Goal: Information Seeking & Learning: Learn about a topic

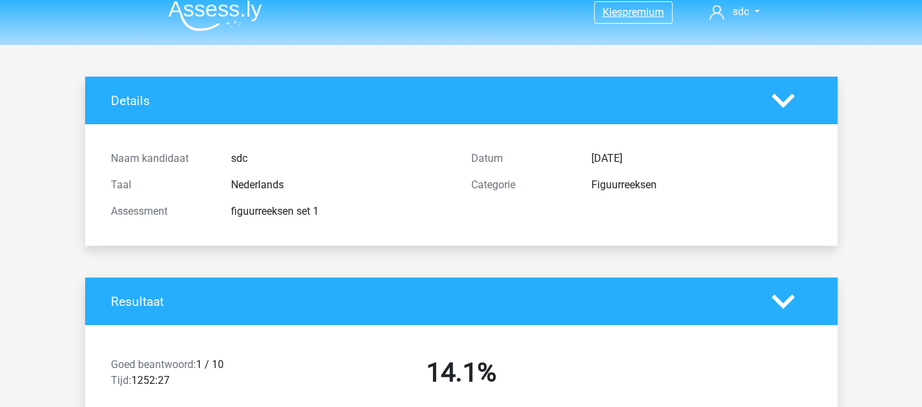
scroll to position [9, 0]
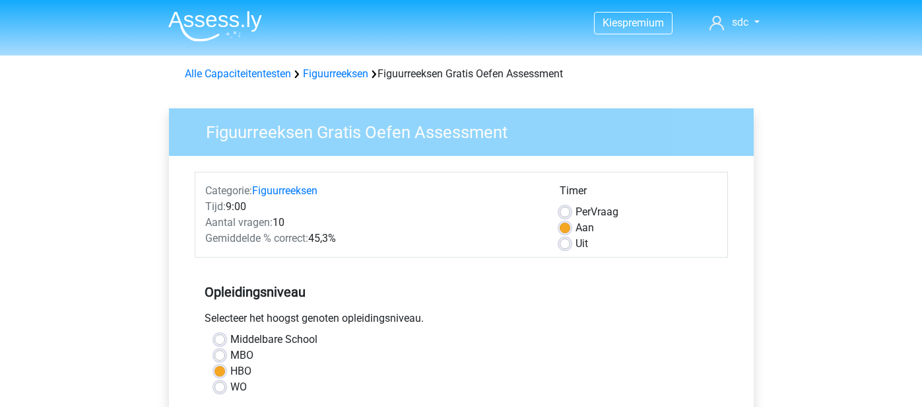
scroll to position [443, 0]
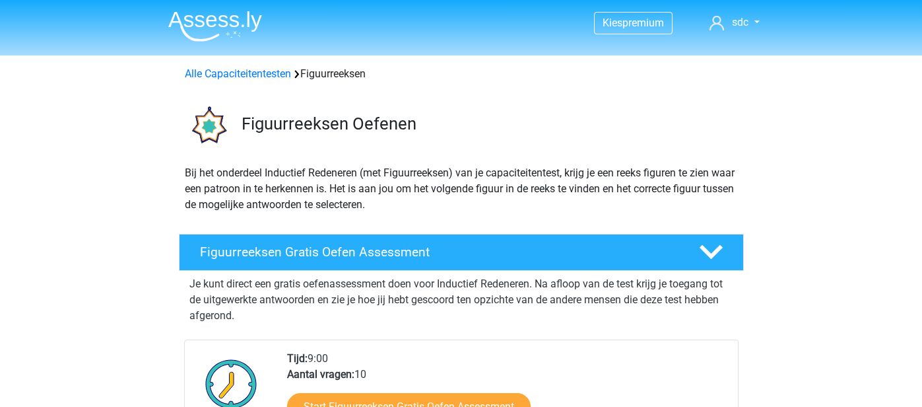
scroll to position [170, 0]
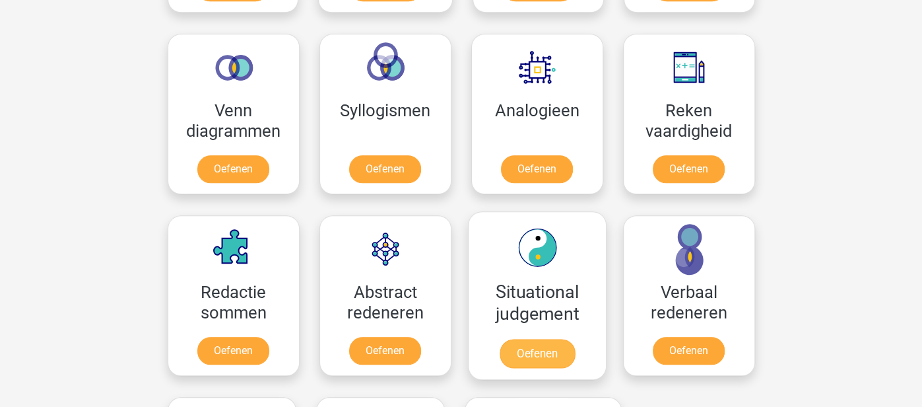
scroll to position [768, 0]
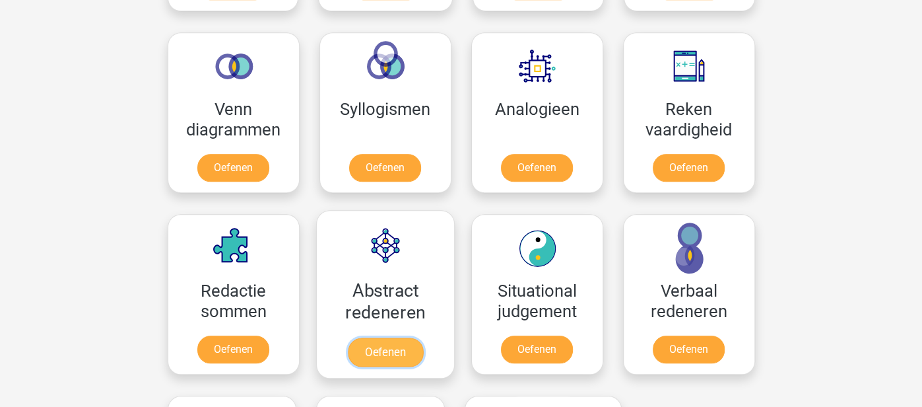
click at [389, 341] on link "Oefenen" at bounding box center [384, 351] width 75 height 29
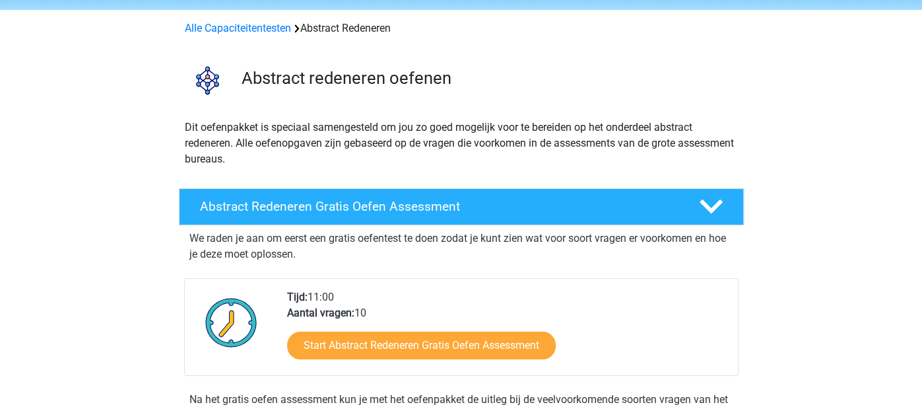
scroll to position [62, 0]
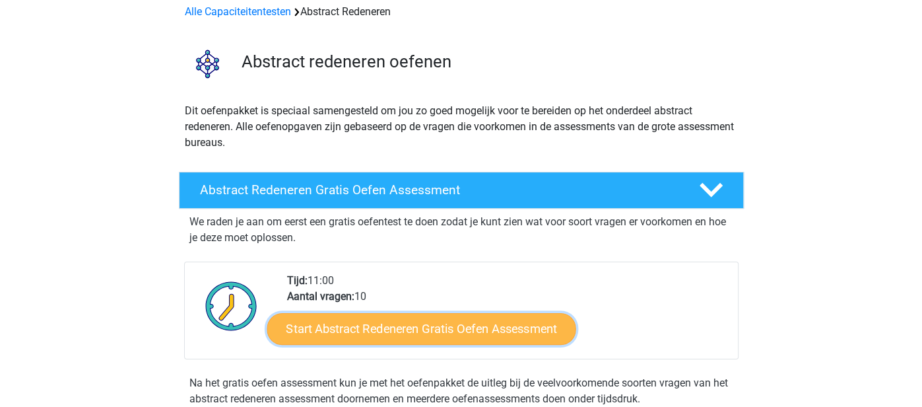
click at [411, 328] on link "Start Abstract Redeneren Gratis Oefen Assessment" at bounding box center [421, 328] width 309 height 32
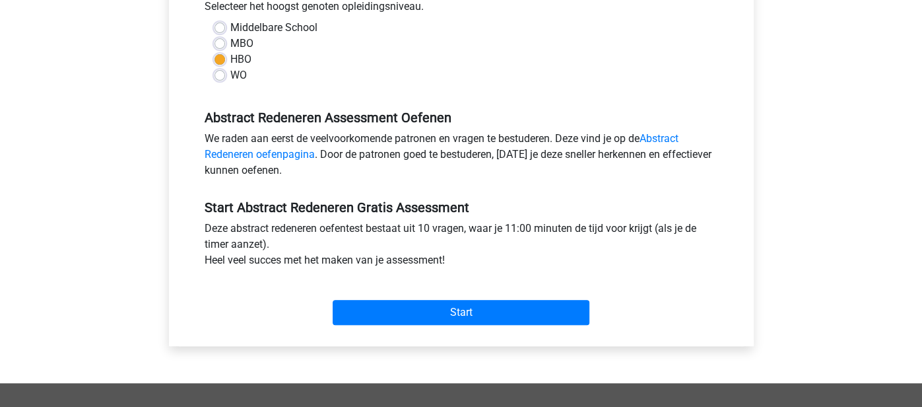
scroll to position [314, 0]
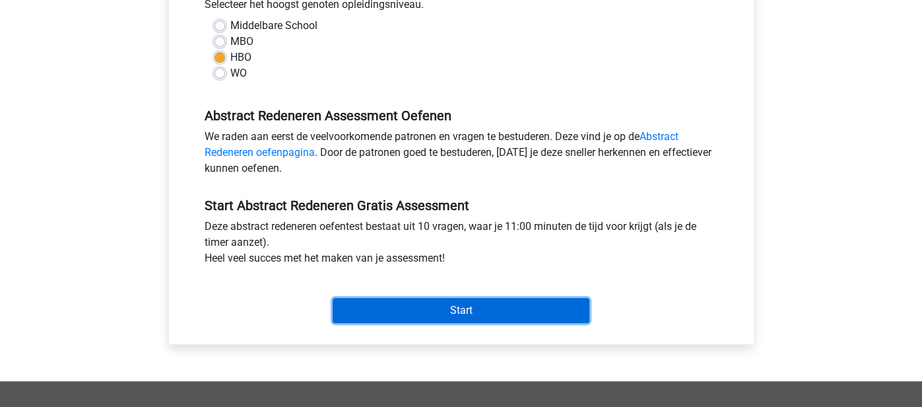
click at [428, 317] on input "Start" at bounding box center [461, 310] width 257 height 25
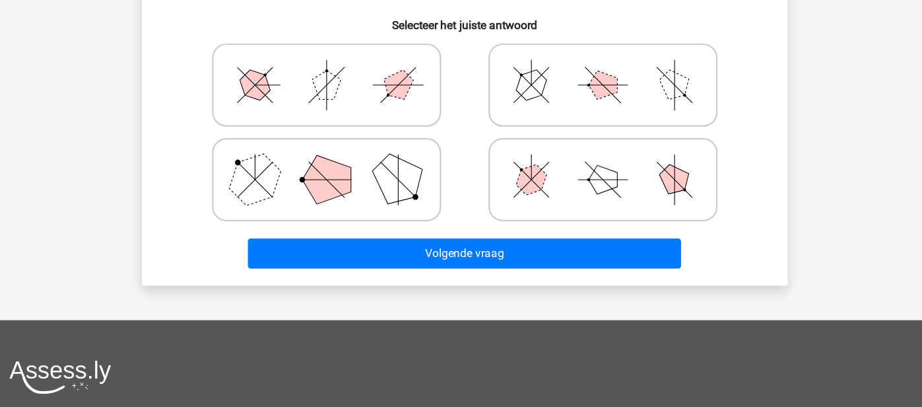
scroll to position [319, 0]
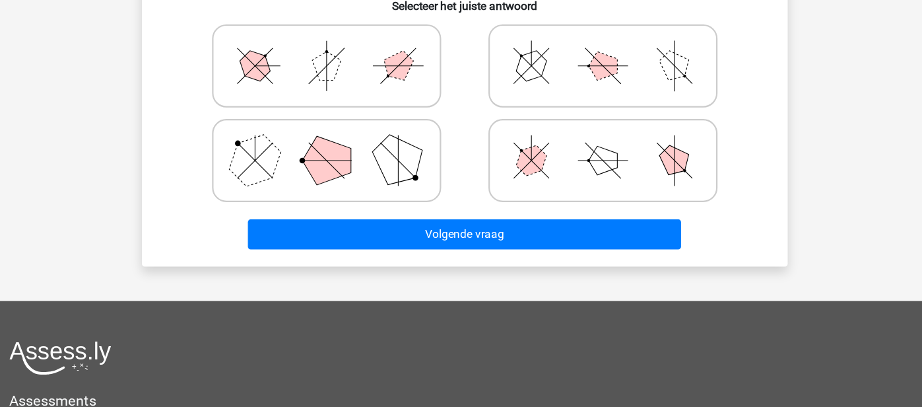
click at [343, 162] on polygon at bounding box center [334, 178] width 45 height 45
click at [343, 162] on input "radio" at bounding box center [338, 158] width 9 height 9
radio input "true"
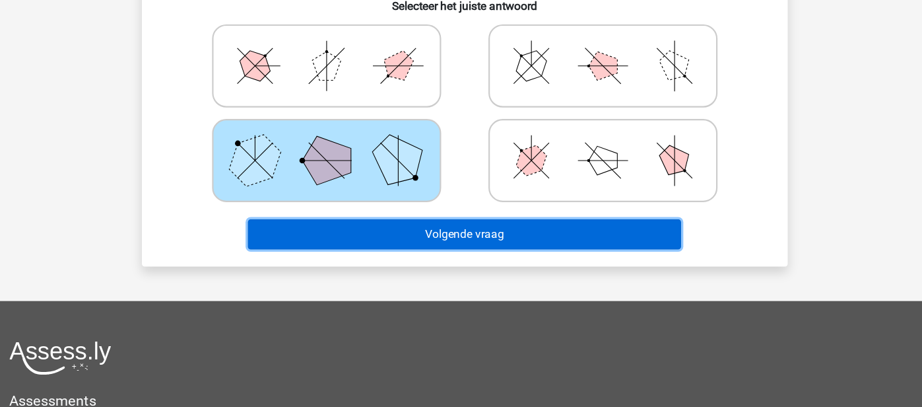
click at [426, 242] on button "Volgende vraag" at bounding box center [460, 247] width 399 height 28
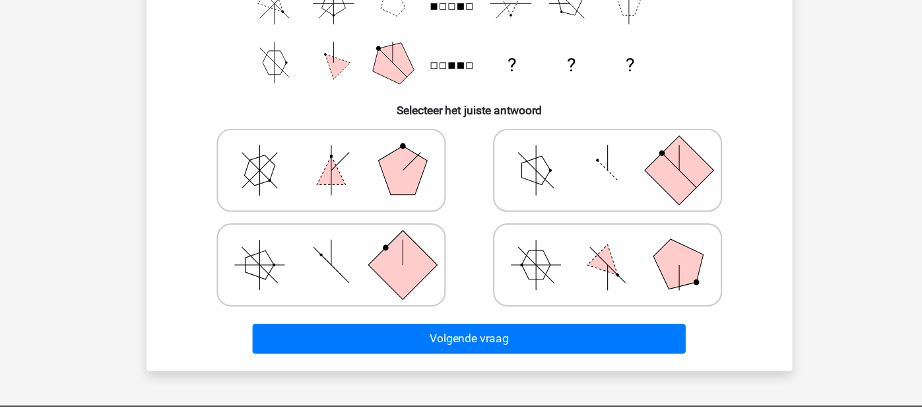
scroll to position [230, 0]
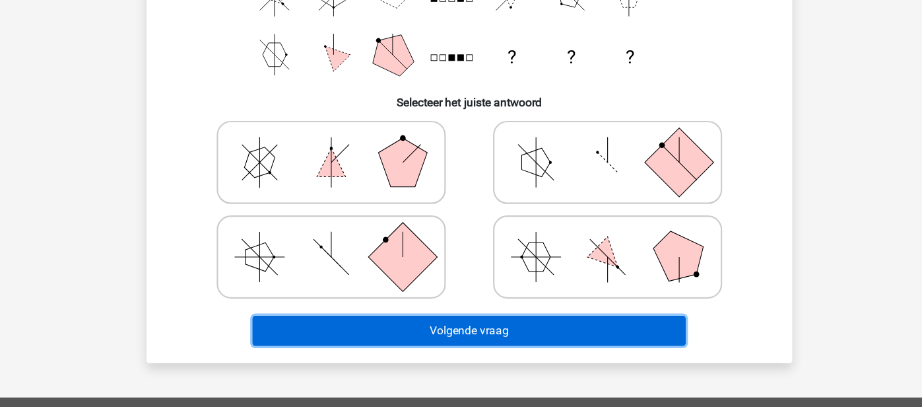
click at [436, 324] on button "Volgende vraag" at bounding box center [460, 336] width 399 height 28
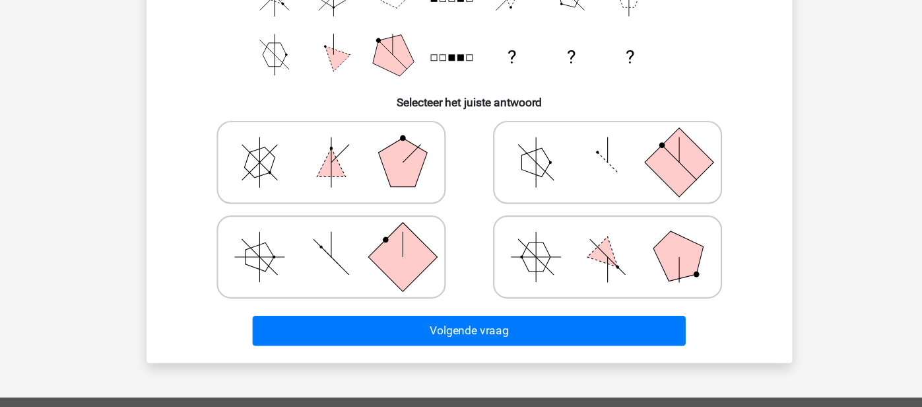
click at [414, 298] on icon at bounding box center [334, 268] width 198 height 66
click at [343, 251] on input "radio" at bounding box center [338, 247] width 9 height 9
radio input "true"
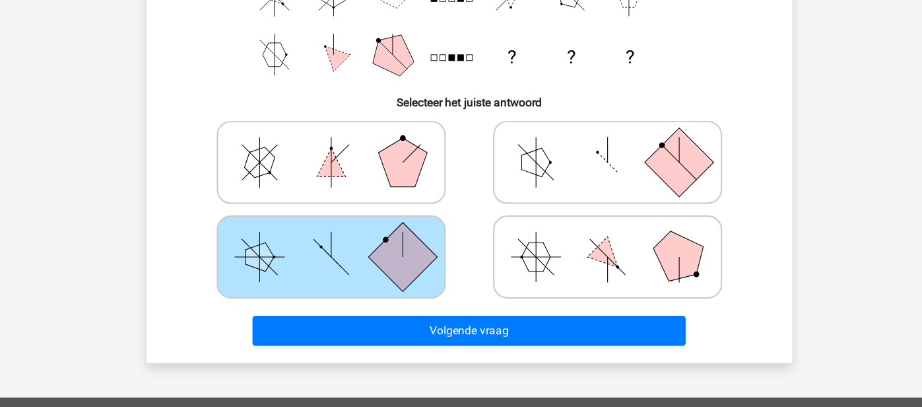
click at [403, 351] on div "Volgende vraag" at bounding box center [462, 338] width 510 height 33
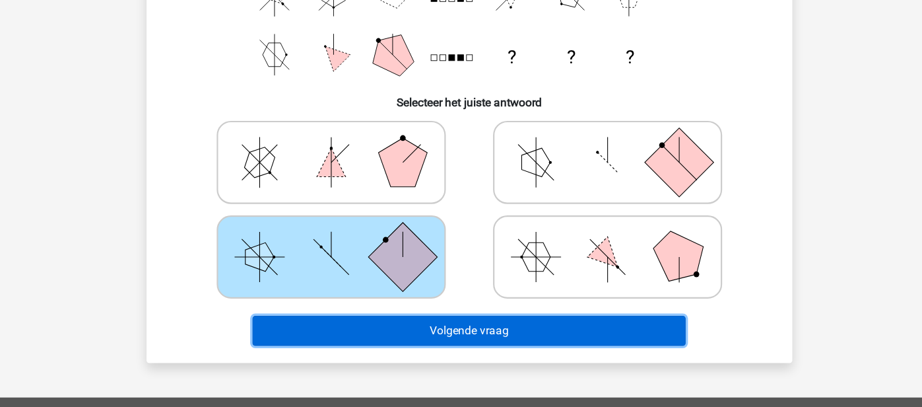
click at [406, 341] on button "Volgende vraag" at bounding box center [460, 336] width 399 height 28
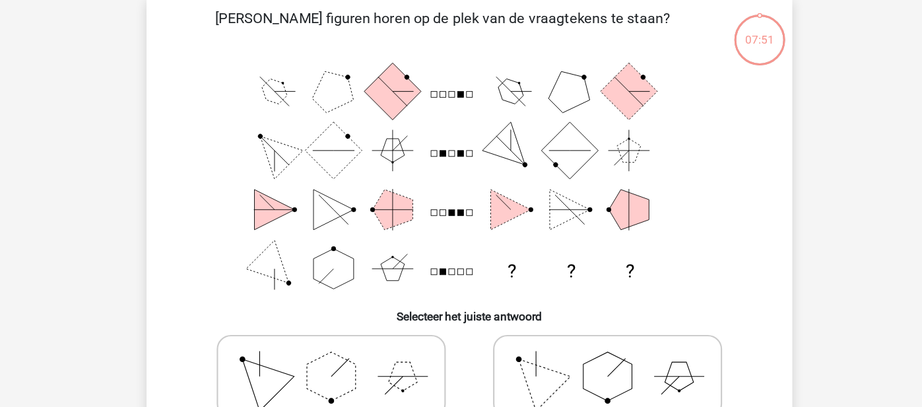
scroll to position [61, 0]
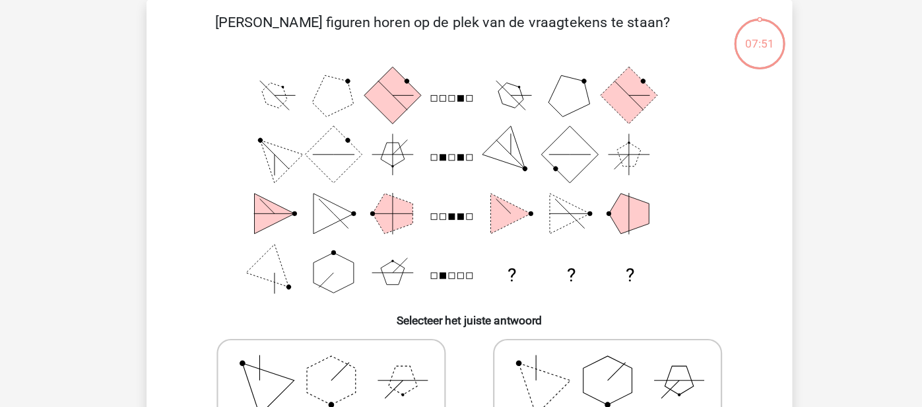
click at [400, 327] on icon at bounding box center [334, 350] width 198 height 66
click at [343, 327] on input "radio" at bounding box center [338, 329] width 9 height 9
radio input "true"
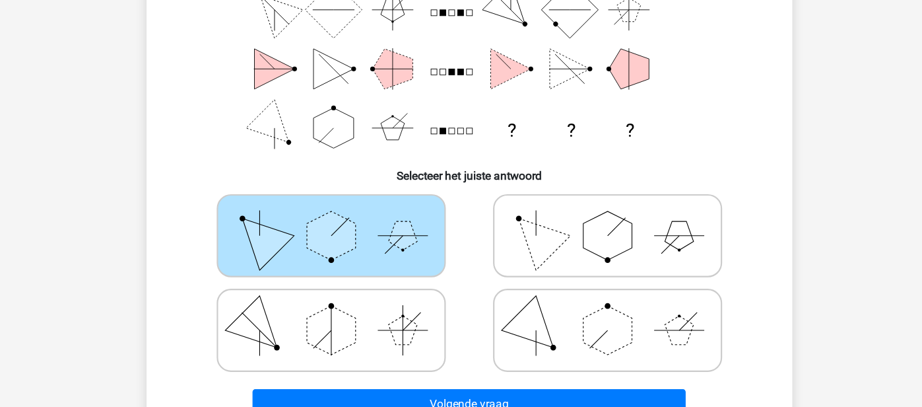
scroll to position [168, 0]
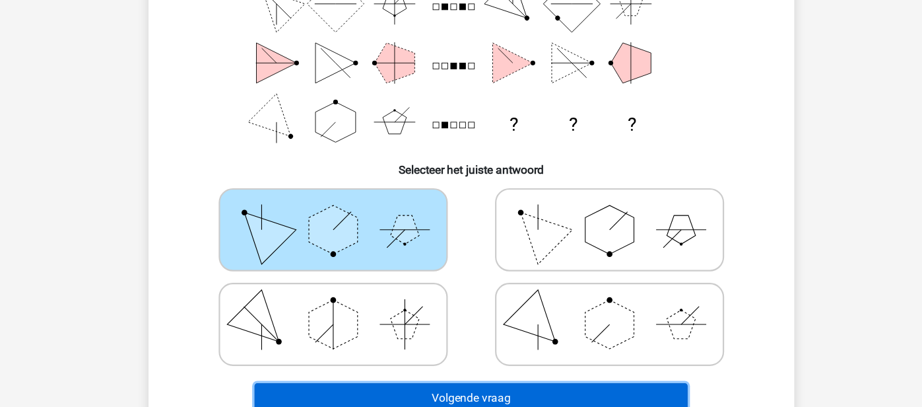
click at [401, 387] on button "Volgende vraag" at bounding box center [460, 398] width 399 height 28
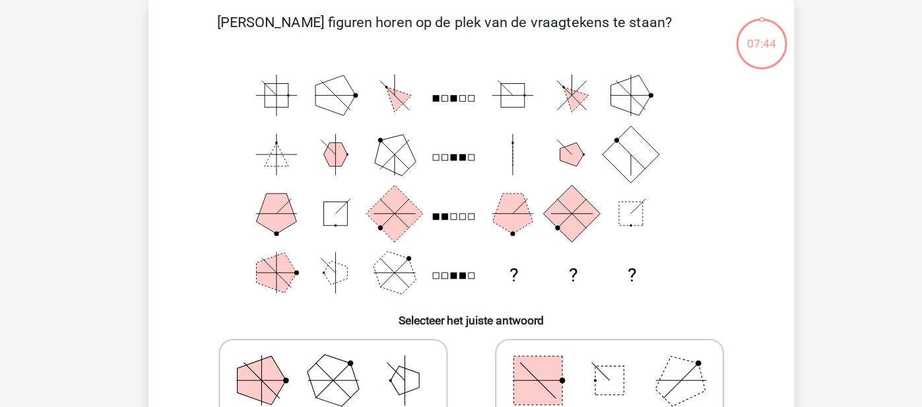
click at [361, 321] on icon at bounding box center [334, 350] width 198 height 66
click at [343, 325] on input "radio" at bounding box center [338, 329] width 9 height 9
radio input "true"
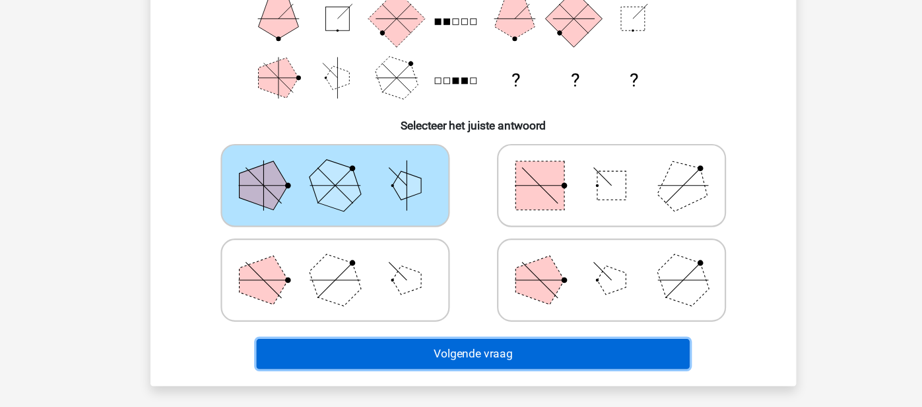
click at [359, 352] on button "Volgende vraag" at bounding box center [460, 357] width 399 height 28
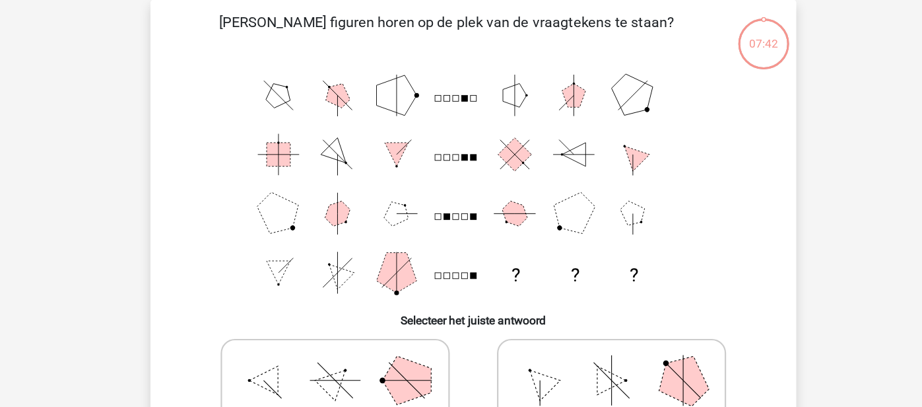
click at [361, 332] on icon at bounding box center [334, 350] width 198 height 66
click at [343, 332] on input "radio" at bounding box center [338, 329] width 9 height 9
radio input "true"
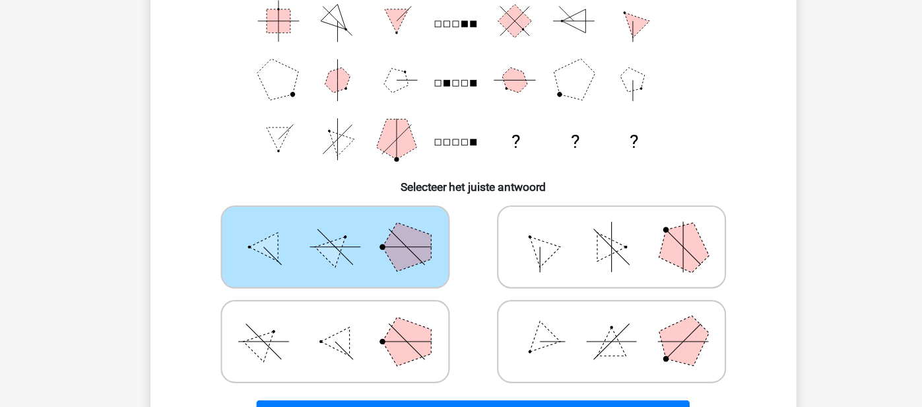
scroll to position [170, 0]
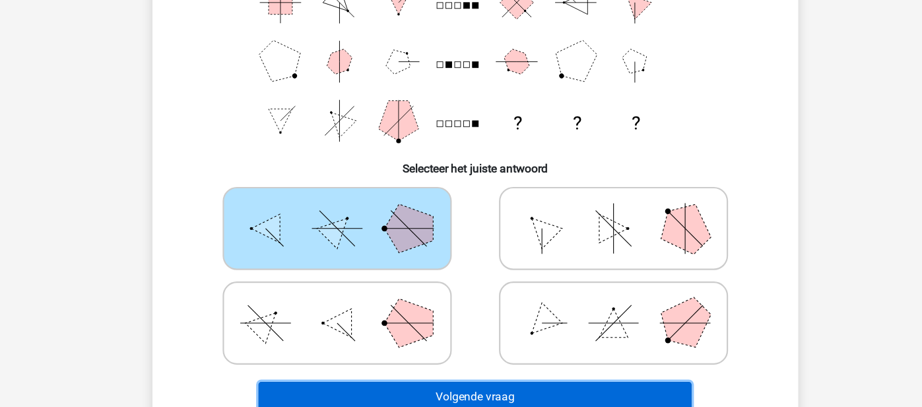
click at [352, 395] on button "Volgende vraag" at bounding box center [460, 397] width 399 height 28
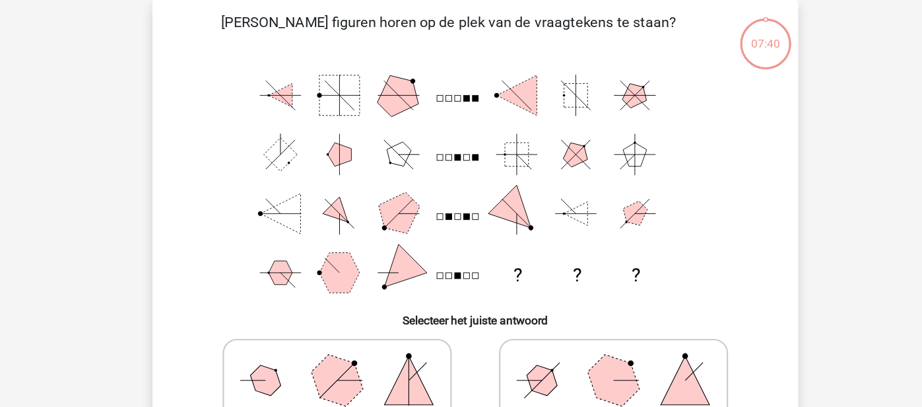
click at [352, 362] on polygon at bounding box center [333, 350] width 63 height 63
click at [343, 334] on input "radio" at bounding box center [338, 329] width 9 height 9
radio input "true"
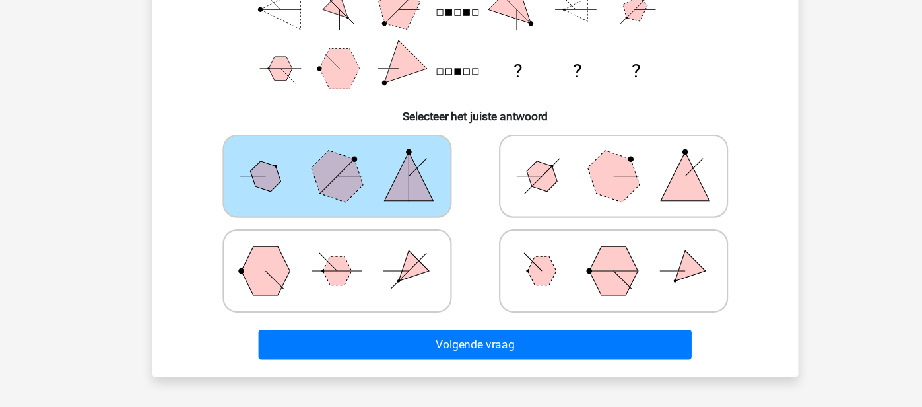
scroll to position [224, 0]
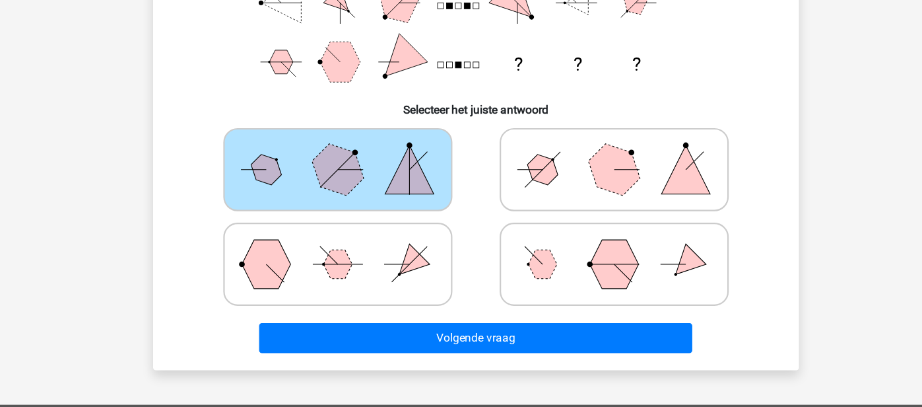
click at [395, 321] on div "Volgende vraag" at bounding box center [461, 340] width 553 height 44
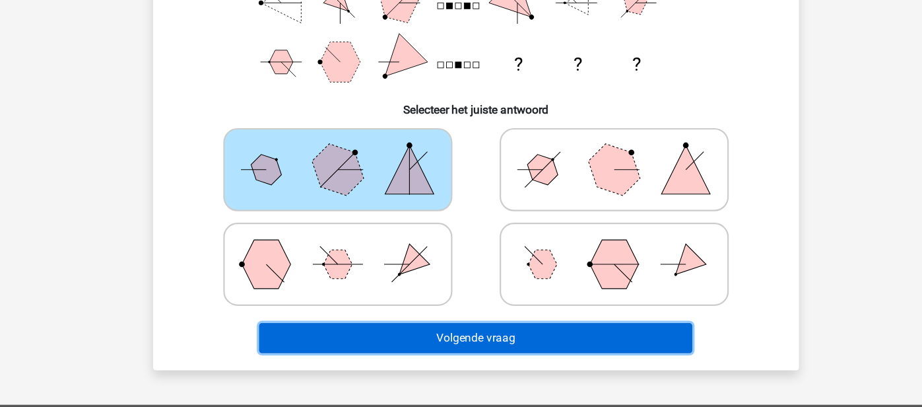
click at [392, 331] on button "Volgende vraag" at bounding box center [460, 343] width 399 height 28
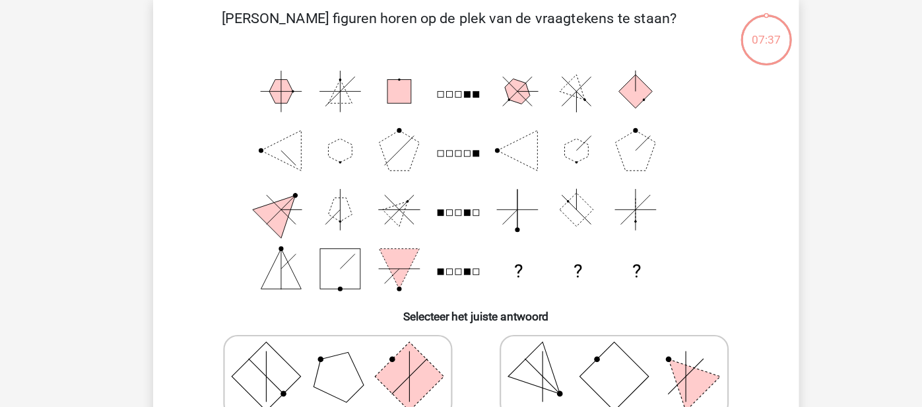
scroll to position [61, 0]
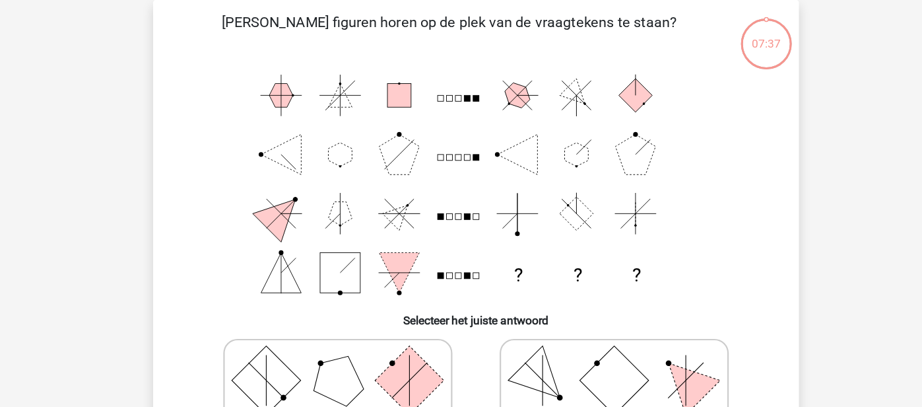
click at [387, 314] on label at bounding box center [333, 350] width 211 height 77
click at [343, 325] on input "radio" at bounding box center [338, 329] width 9 height 9
radio input "true"
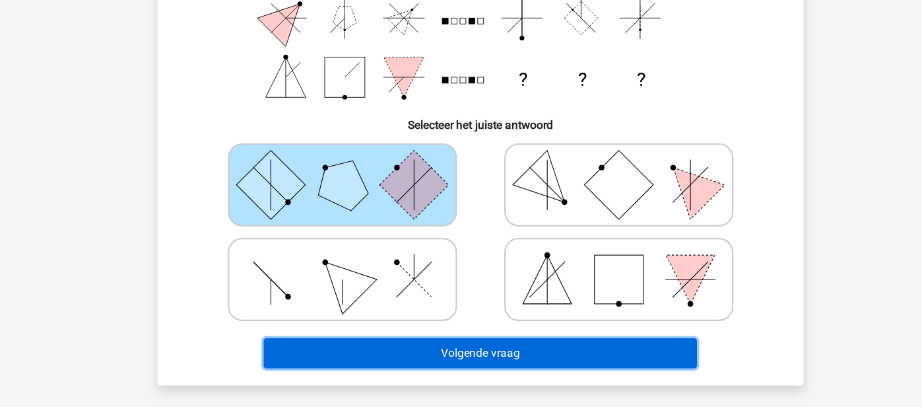
click at [383, 345] on button "Volgende vraag" at bounding box center [460, 357] width 399 height 28
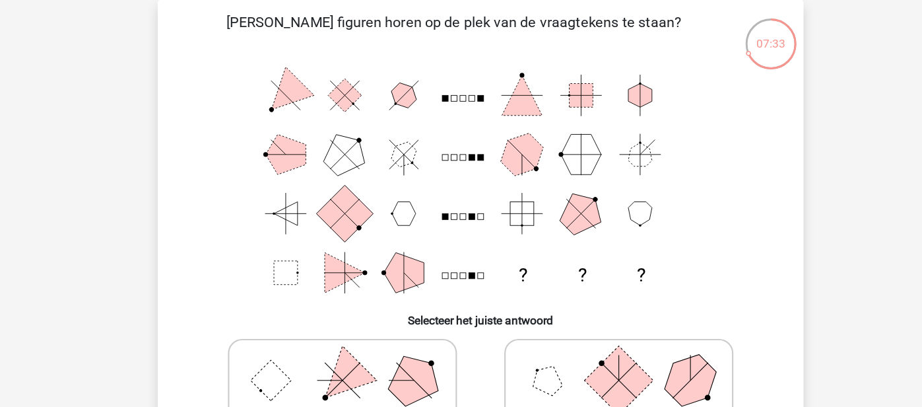
click at [382, 315] on label at bounding box center [333, 350] width 211 height 77
click at [343, 325] on input "radio" at bounding box center [338, 329] width 9 height 9
radio input "true"
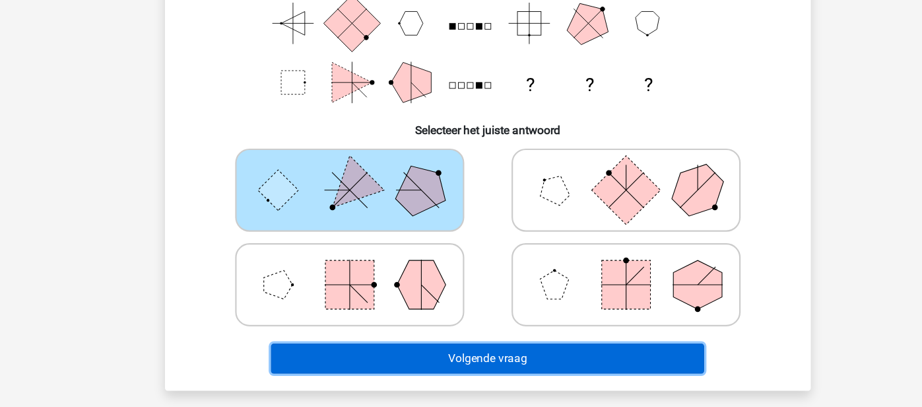
click at [376, 348] on button "Volgende vraag" at bounding box center [460, 362] width 399 height 28
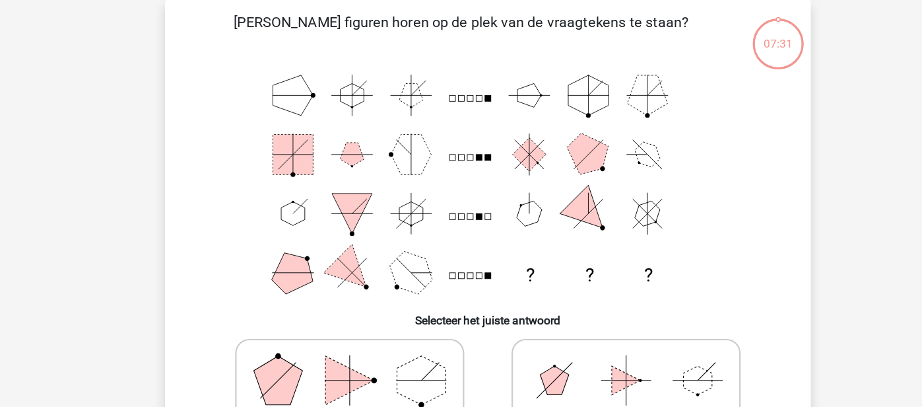
click at [376, 315] on label at bounding box center [333, 350] width 211 height 77
click at [343, 325] on input "radio" at bounding box center [338, 329] width 9 height 9
radio input "true"
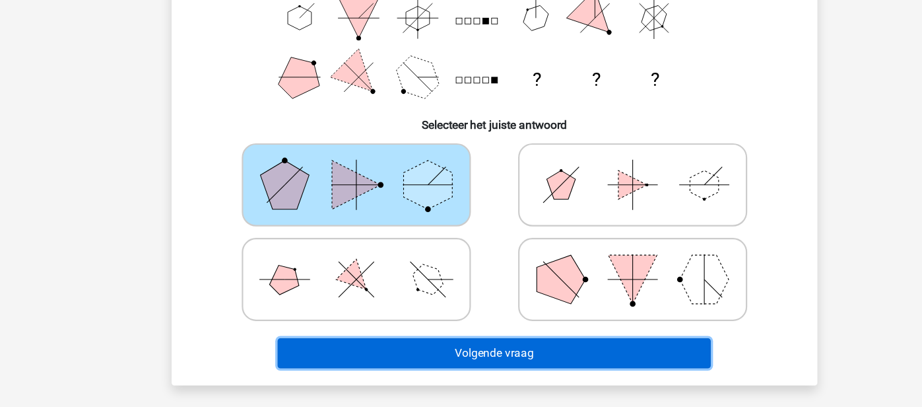
click at [370, 347] on button "Volgende vraag" at bounding box center [460, 357] width 399 height 28
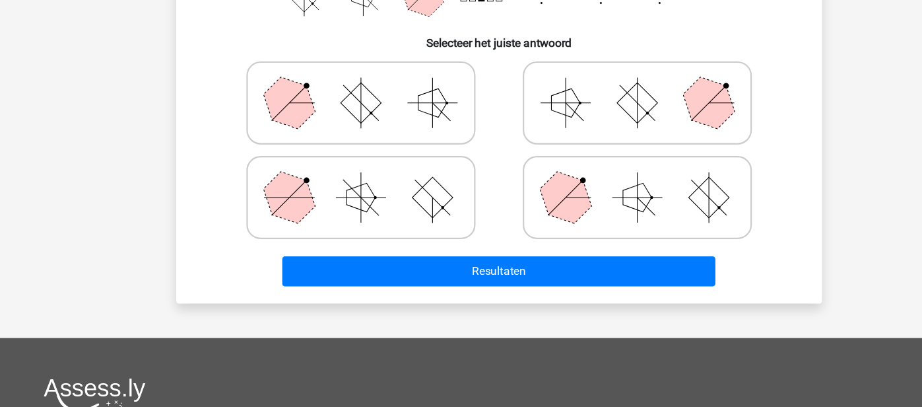
scroll to position [299, 0]
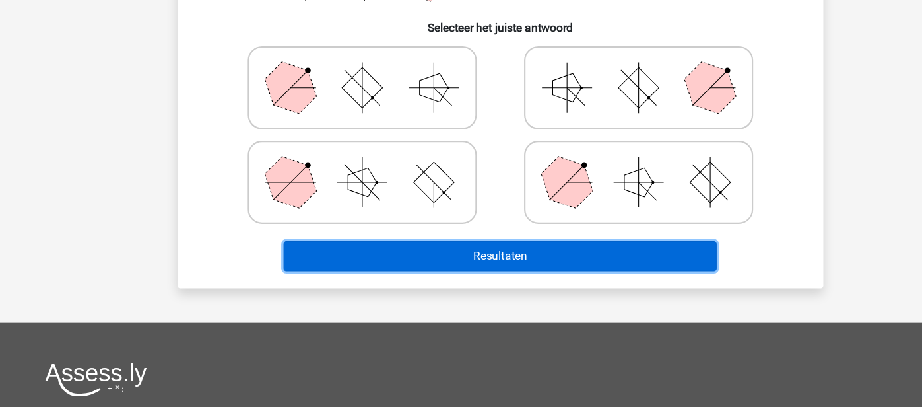
click at [413, 277] on button "Resultaten" at bounding box center [460, 267] width 399 height 28
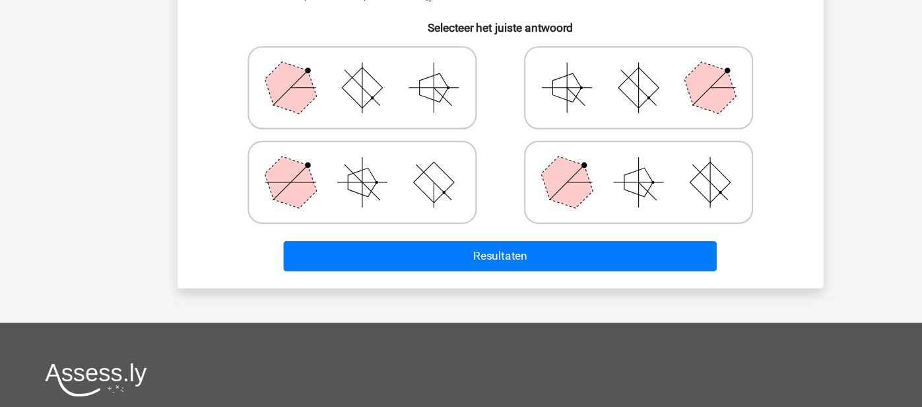
click at [401, 213] on rect at bounding box center [400, 200] width 38 height 38
click at [343, 183] on input "radio" at bounding box center [338, 178] width 9 height 9
radio input "true"
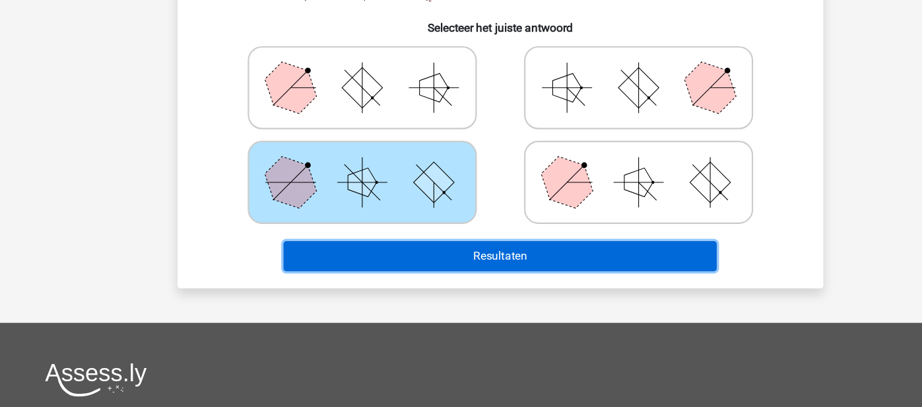
click at [385, 259] on button "Resultaten" at bounding box center [460, 267] width 399 height 28
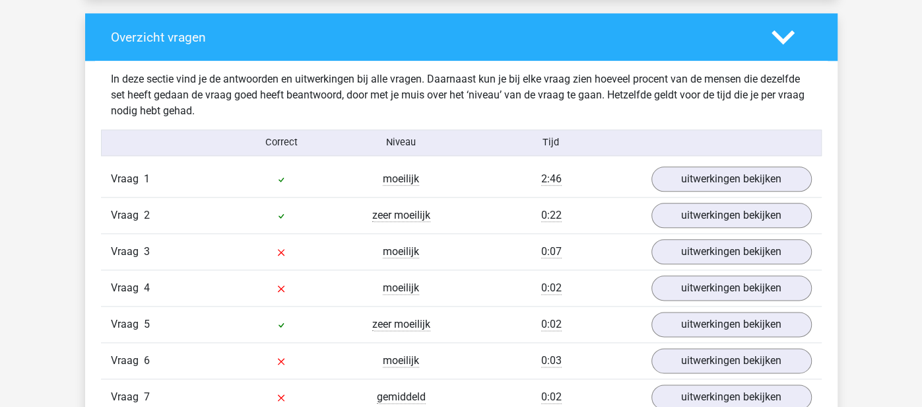
scroll to position [977, 0]
click at [743, 193] on div "Vraag 1 moeilijk 2:46 uitwerkingen bekijken" at bounding box center [461, 179] width 721 height 36
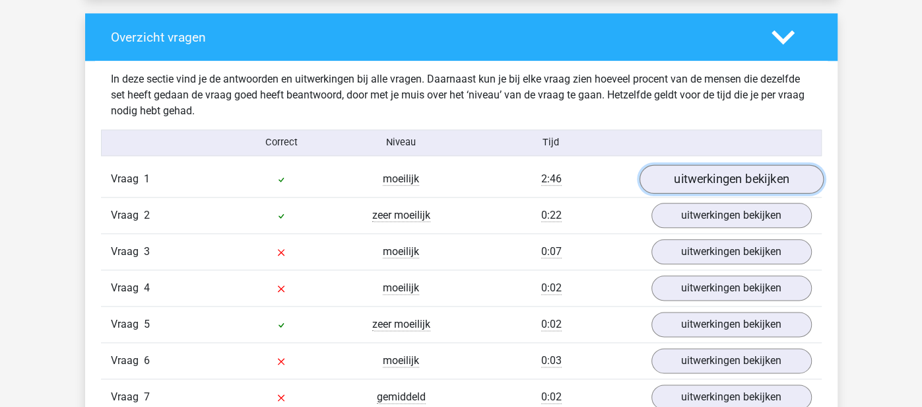
click at [689, 187] on link "uitwerkingen bekijken" at bounding box center [731, 178] width 184 height 29
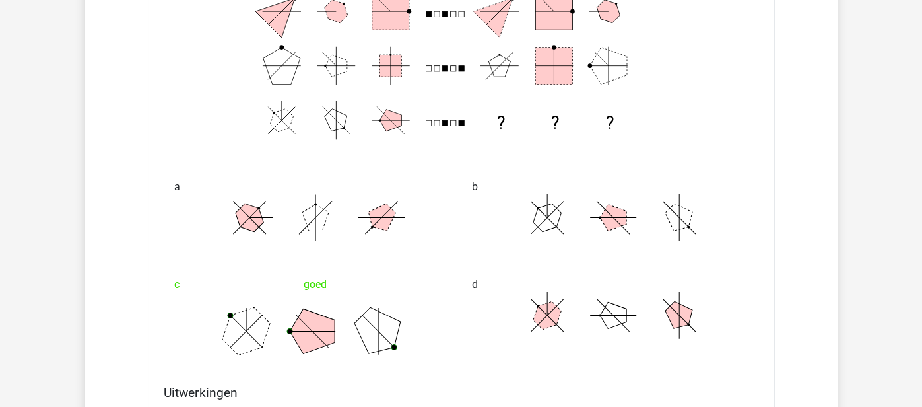
scroll to position [1294, 0]
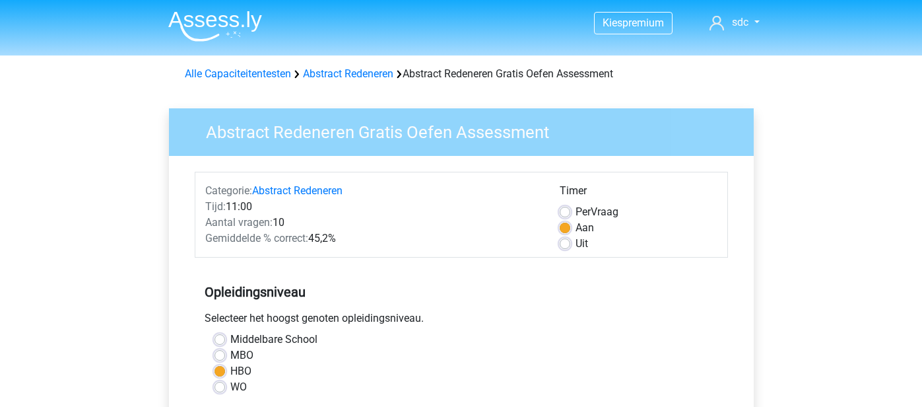
scroll to position [314, 0]
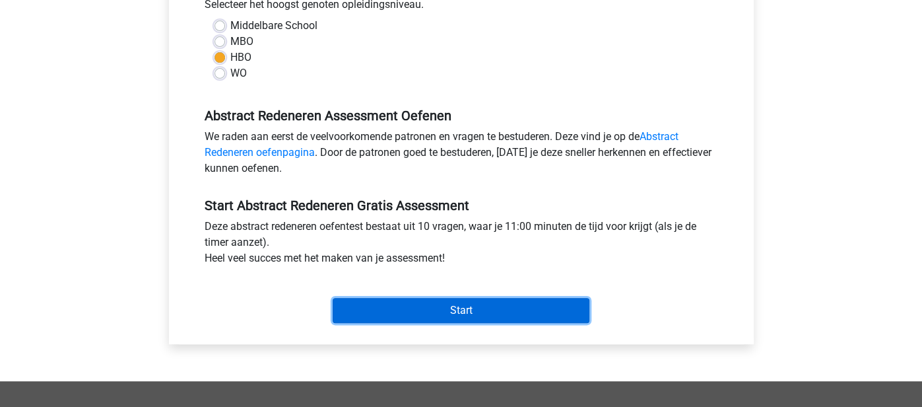
click at [381, 314] on input "Start" at bounding box center [461, 310] width 257 height 25
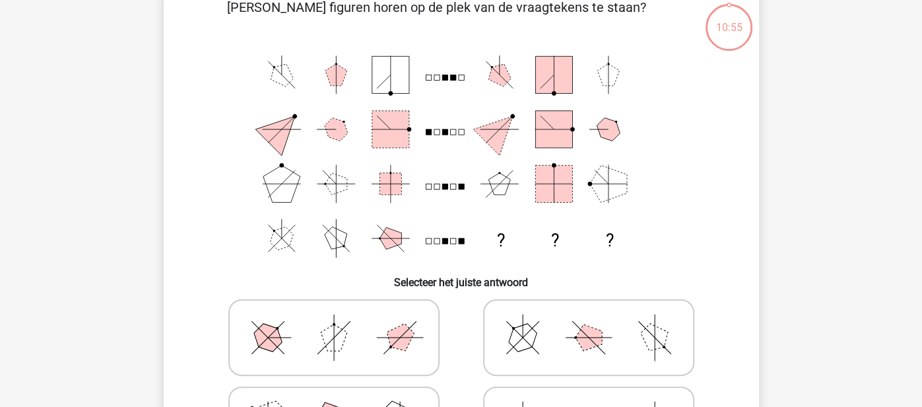
scroll to position [64, 0]
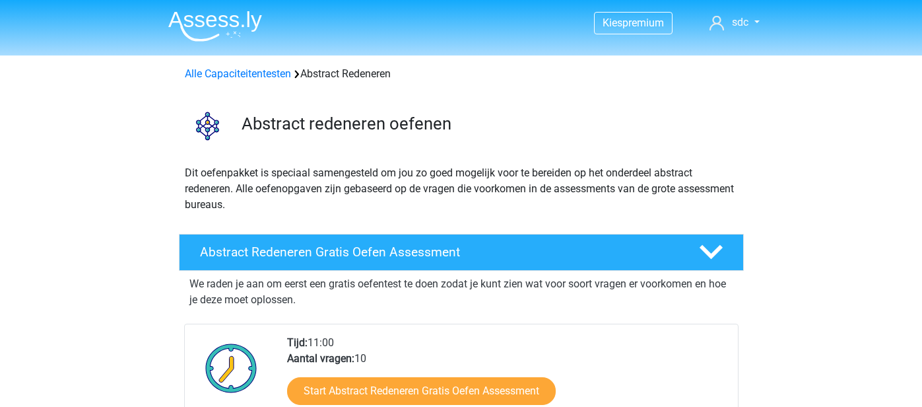
scroll to position [62, 0]
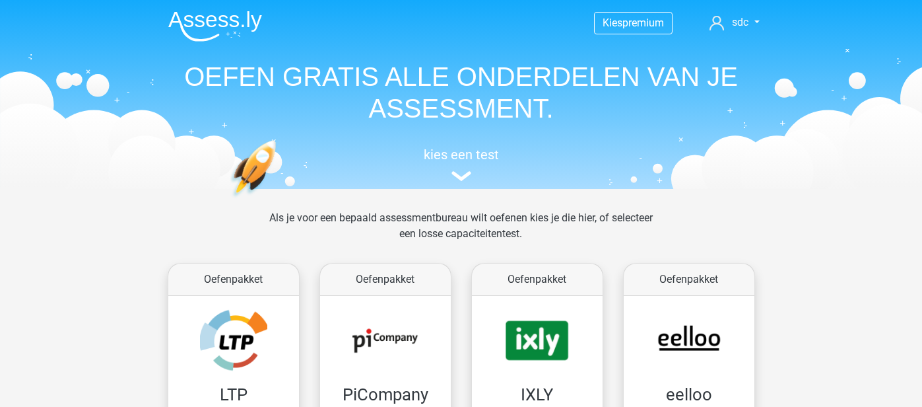
scroll to position [768, 0]
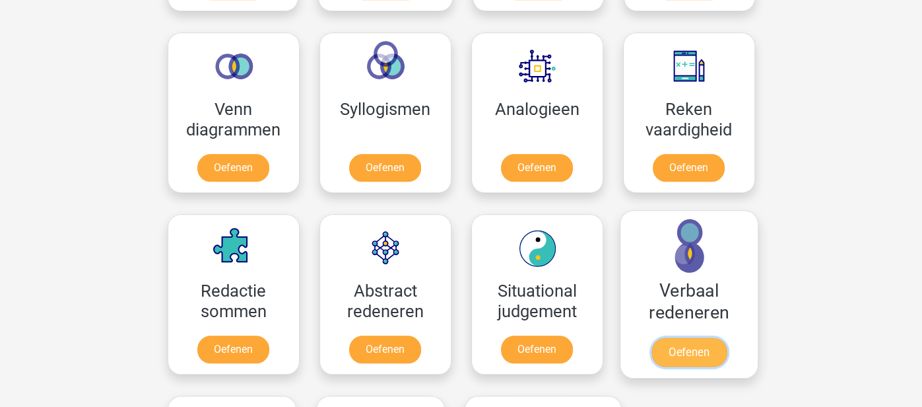
click at [694, 337] on link "Oefenen" at bounding box center [688, 351] width 75 height 29
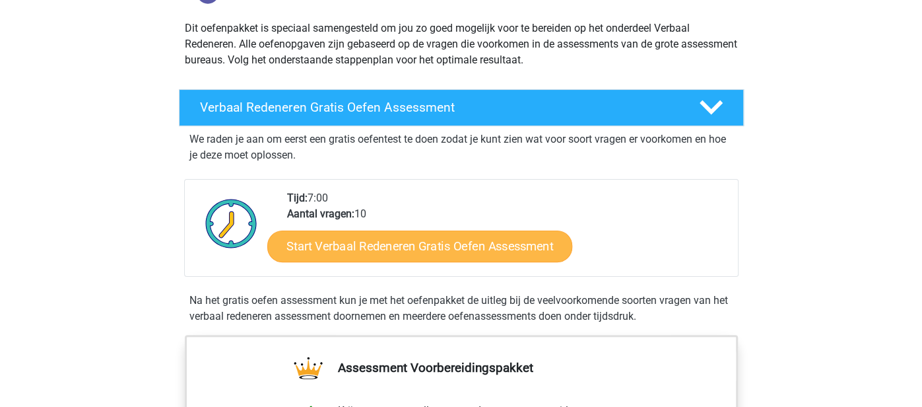
scroll to position [147, 0]
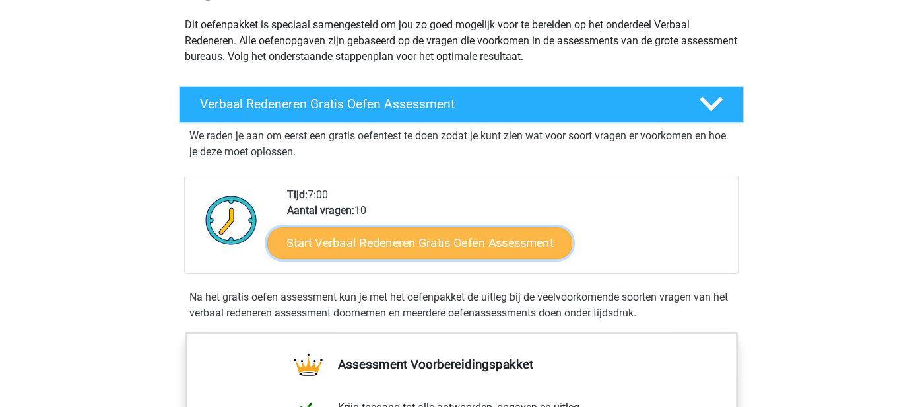
click at [370, 246] on link "Start Verbaal Redeneren Gratis Oefen Assessment" at bounding box center [419, 243] width 305 height 32
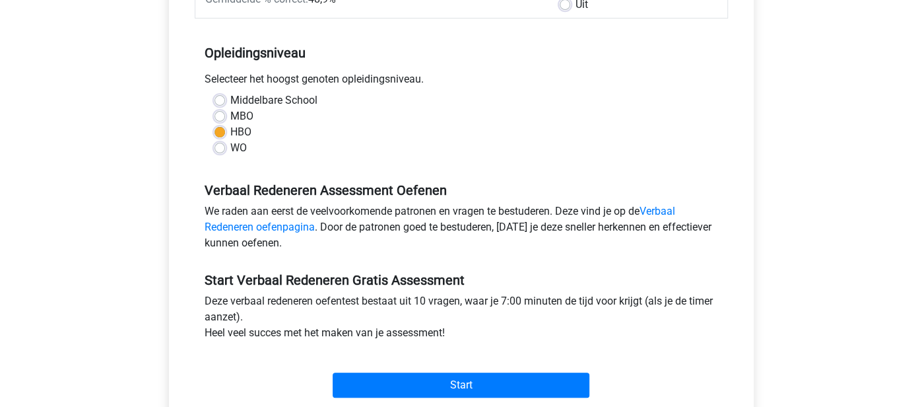
scroll to position [240, 0]
click at [395, 366] on div "Start" at bounding box center [461, 373] width 533 height 46
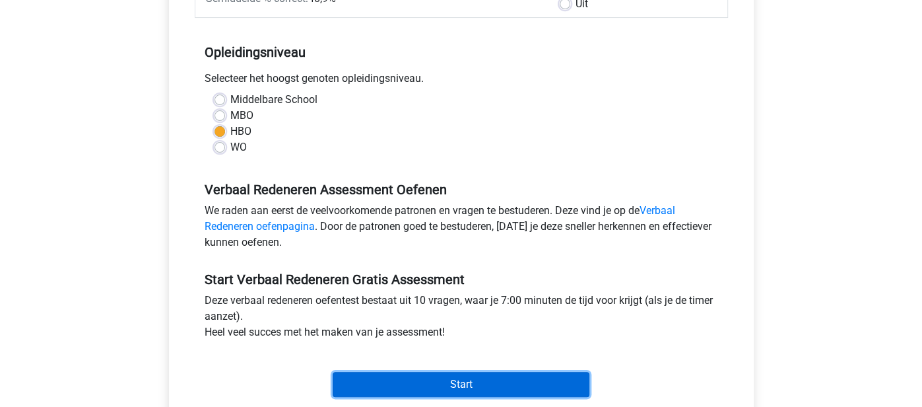
click at [389, 375] on input "Start" at bounding box center [461, 384] width 257 height 25
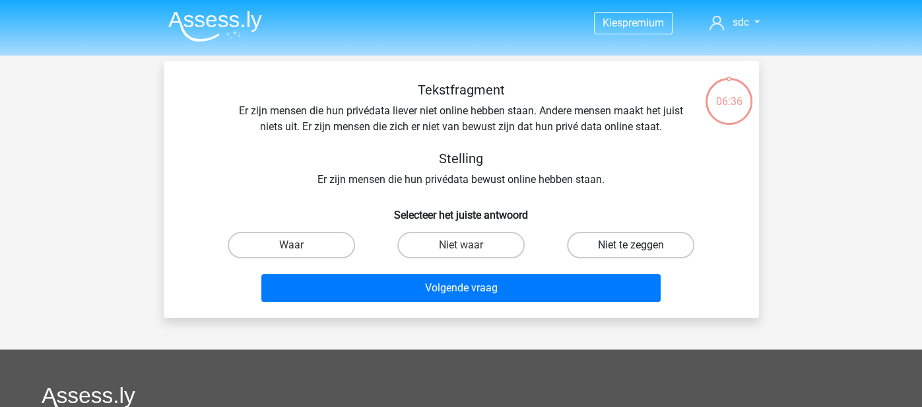
click at [593, 238] on label "Niet te zeggen" at bounding box center [630, 245] width 127 height 26
click at [631, 245] on input "Niet te zeggen" at bounding box center [635, 249] width 9 height 9
radio input "true"
click at [555, 271] on div "Volgende vraag" at bounding box center [461, 285] width 553 height 44
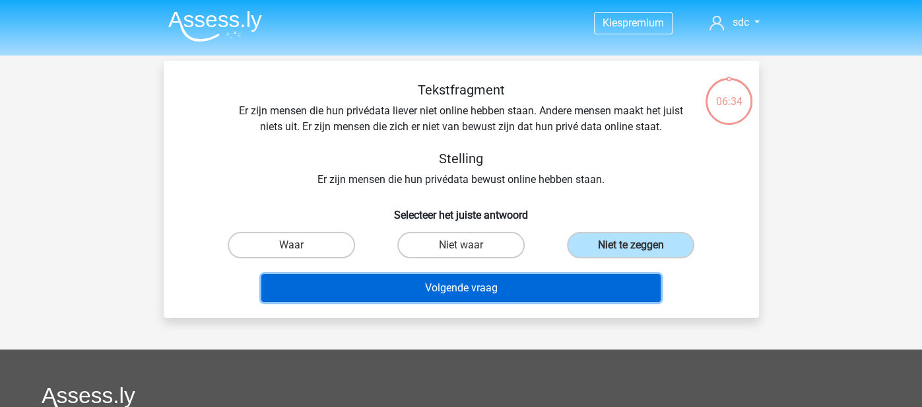
click at [552, 279] on button "Volgende vraag" at bounding box center [460, 288] width 399 height 28
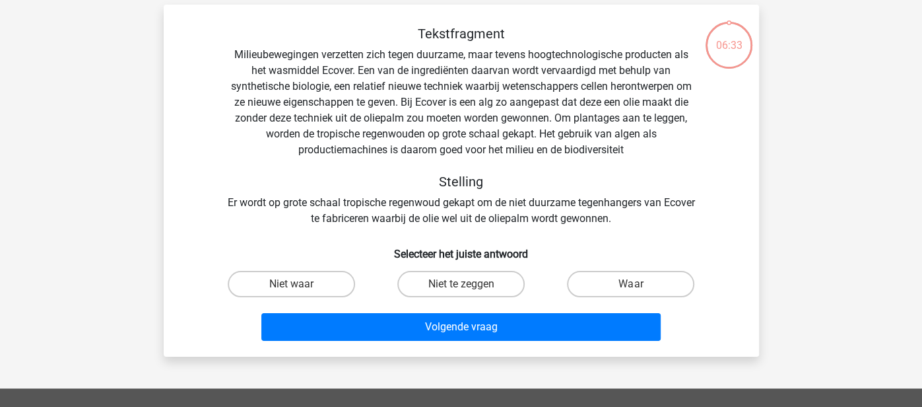
scroll to position [61, 0]
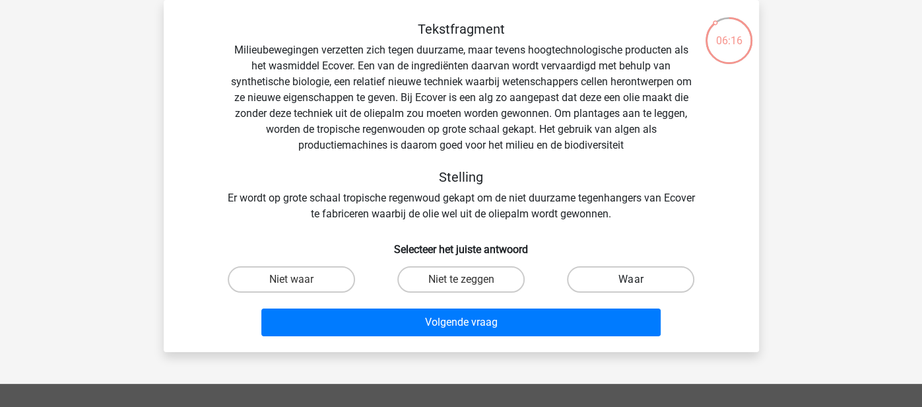
click at [624, 287] on label "Waar" at bounding box center [630, 279] width 127 height 26
click at [631, 287] on input "Waar" at bounding box center [635, 283] width 9 height 9
radio input "true"
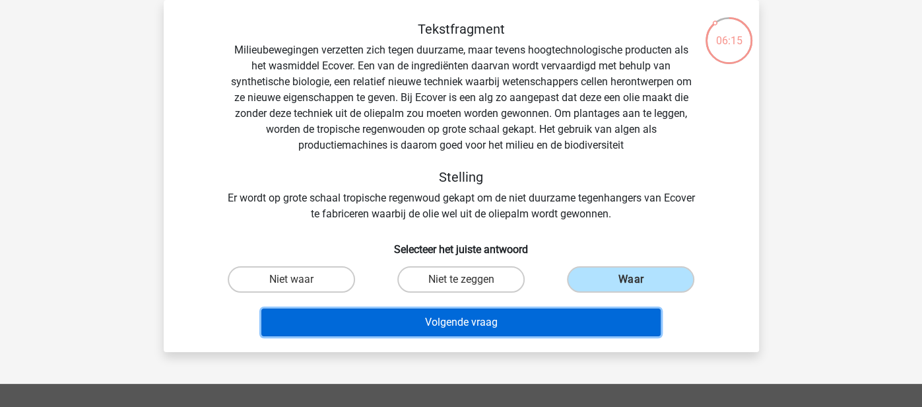
click at [585, 315] on button "Volgende vraag" at bounding box center [460, 322] width 399 height 28
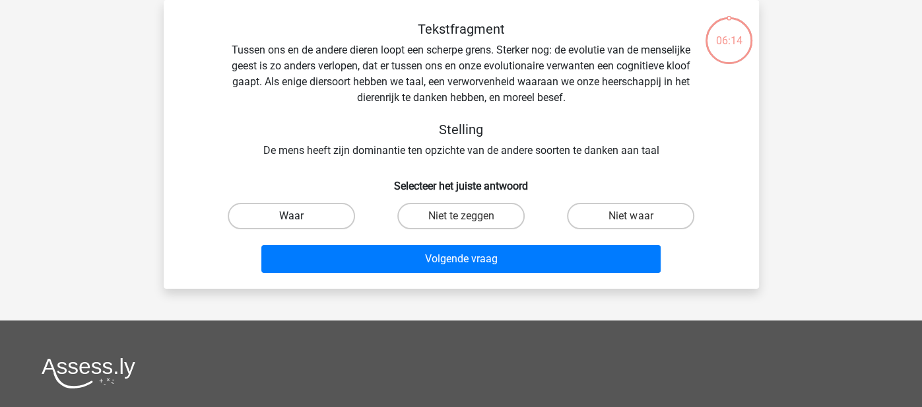
click at [334, 214] on label "Waar" at bounding box center [291, 216] width 127 height 26
click at [300, 216] on input "Waar" at bounding box center [295, 220] width 9 height 9
radio input "true"
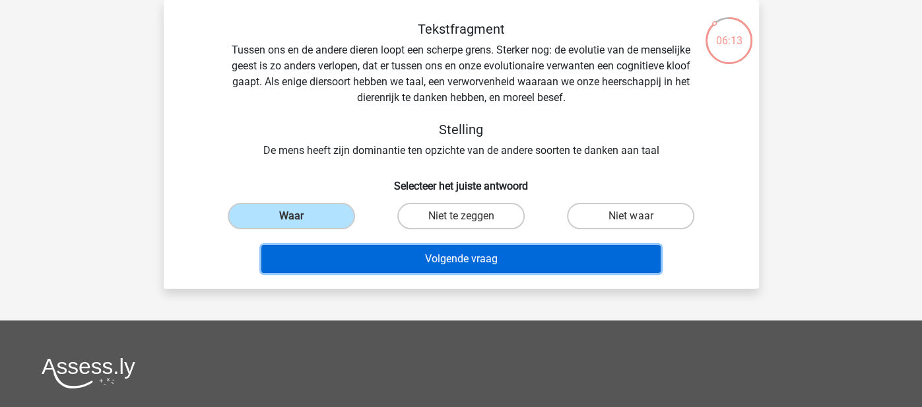
click at [356, 258] on button "Volgende vraag" at bounding box center [460, 259] width 399 height 28
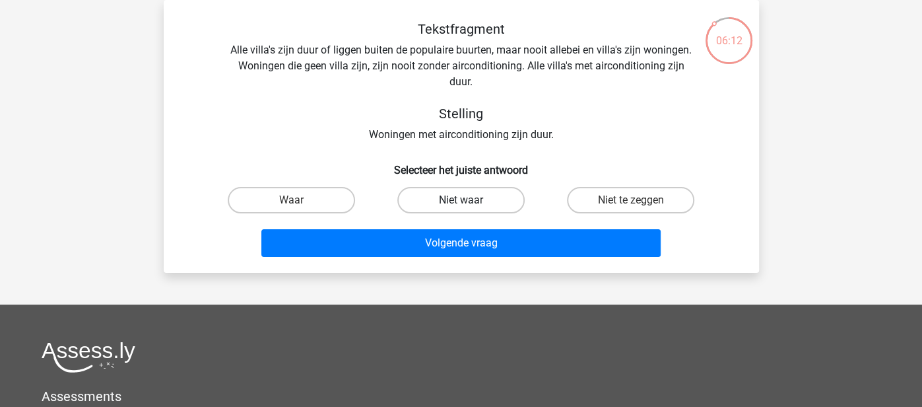
click at [449, 200] on label "Niet waar" at bounding box center [460, 200] width 127 height 26
click at [461, 200] on input "Niet waar" at bounding box center [465, 204] width 9 height 9
radio input "true"
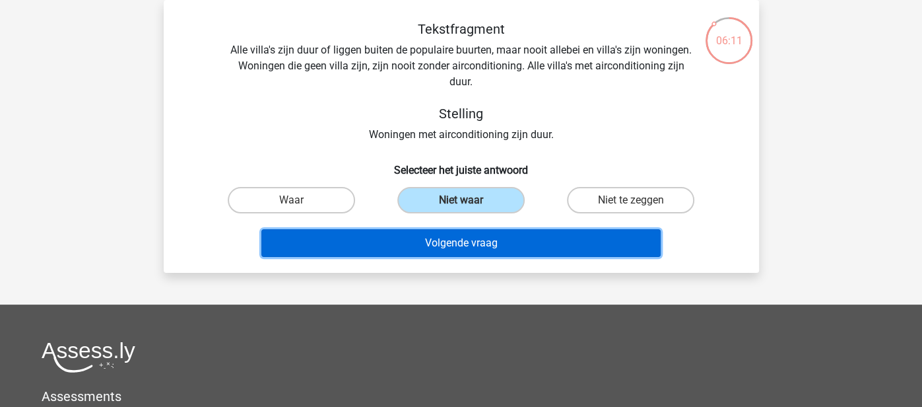
click at [451, 234] on button "Volgende vraag" at bounding box center [460, 243] width 399 height 28
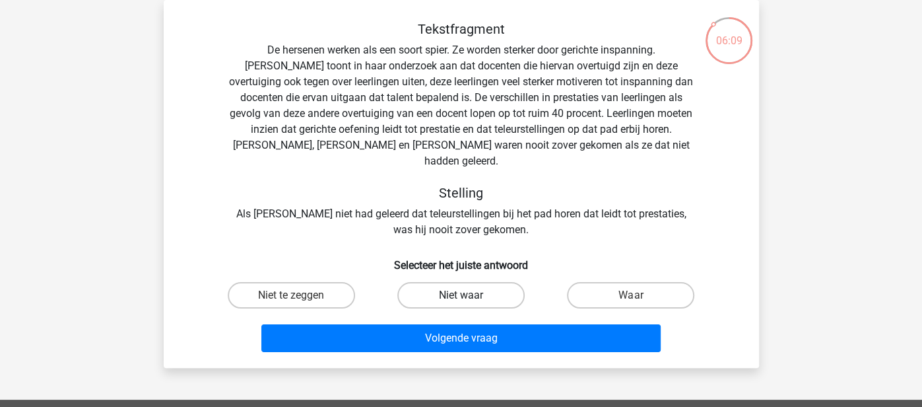
click at [471, 282] on label "Niet waar" at bounding box center [460, 295] width 127 height 26
click at [469, 295] on input "Niet waar" at bounding box center [465, 299] width 9 height 9
radio input "true"
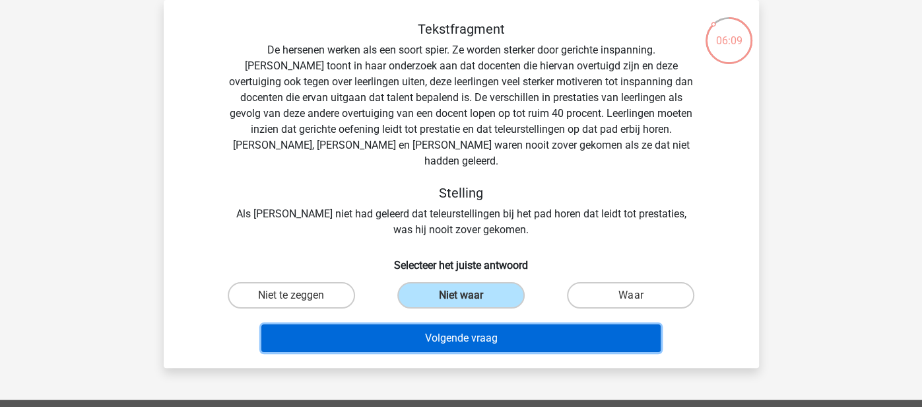
click at [433, 329] on button "Volgende vraag" at bounding box center [460, 338] width 399 height 28
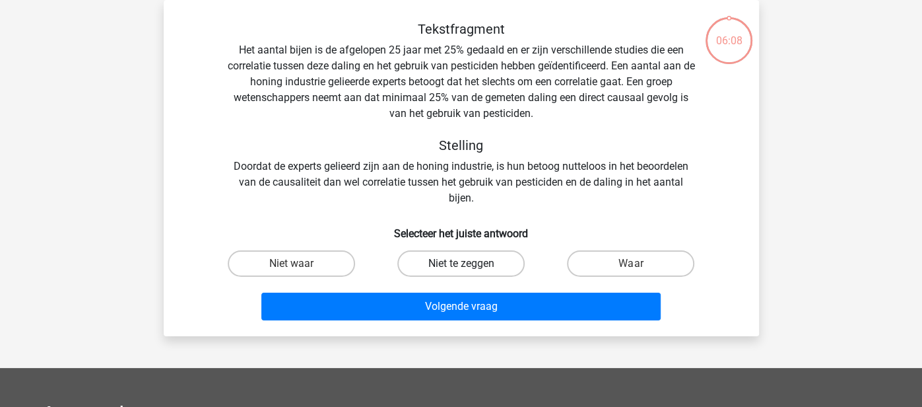
click at [443, 272] on label "Niet te zeggen" at bounding box center [460, 263] width 127 height 26
click at [461, 272] on input "Niet te zeggen" at bounding box center [465, 267] width 9 height 9
radio input "true"
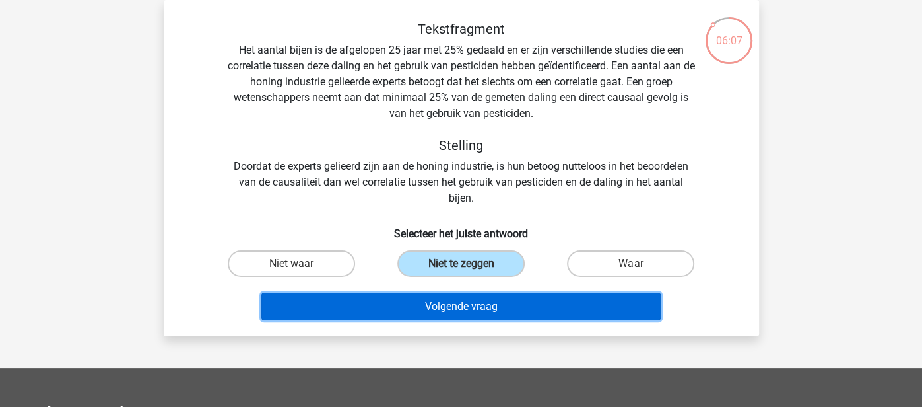
click at [434, 292] on button "Volgende vraag" at bounding box center [460, 306] width 399 height 28
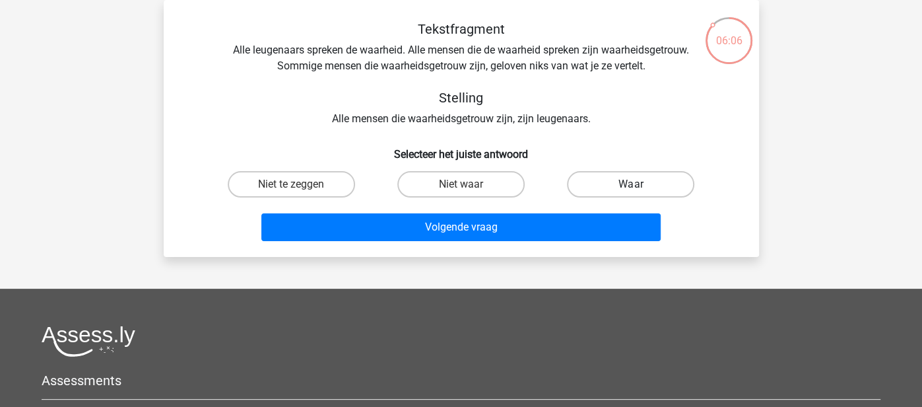
click at [611, 196] on label "Waar" at bounding box center [630, 184] width 127 height 26
click at [631, 193] on input "Waar" at bounding box center [635, 188] width 9 height 9
radio input "true"
click at [597, 209] on div "Volgende vraag" at bounding box center [461, 225] width 553 height 44
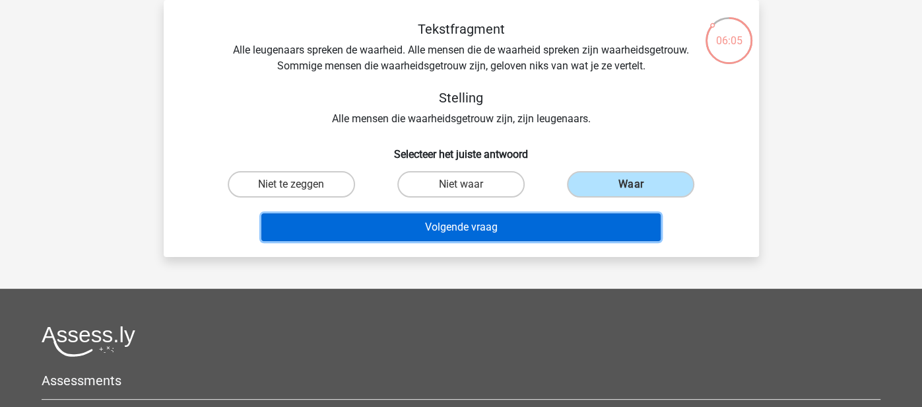
click at [582, 220] on button "Volgende vraag" at bounding box center [460, 227] width 399 height 28
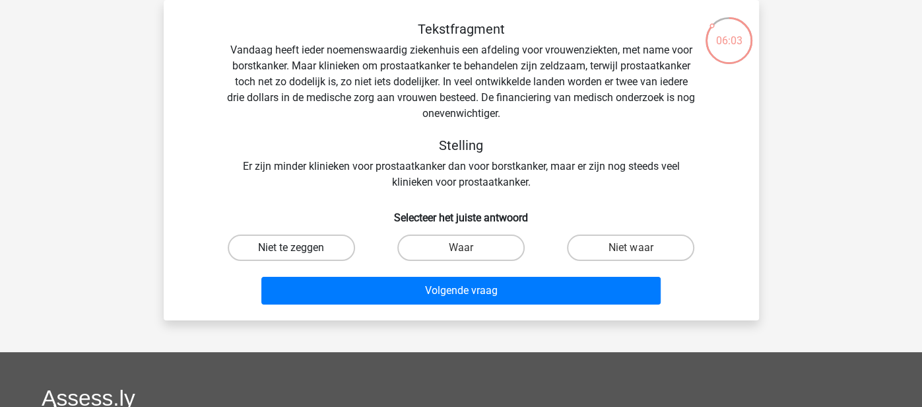
click at [299, 246] on label "Niet te zeggen" at bounding box center [291, 247] width 127 height 26
click at [299, 248] on input "Niet te zeggen" at bounding box center [295, 252] width 9 height 9
radio input "true"
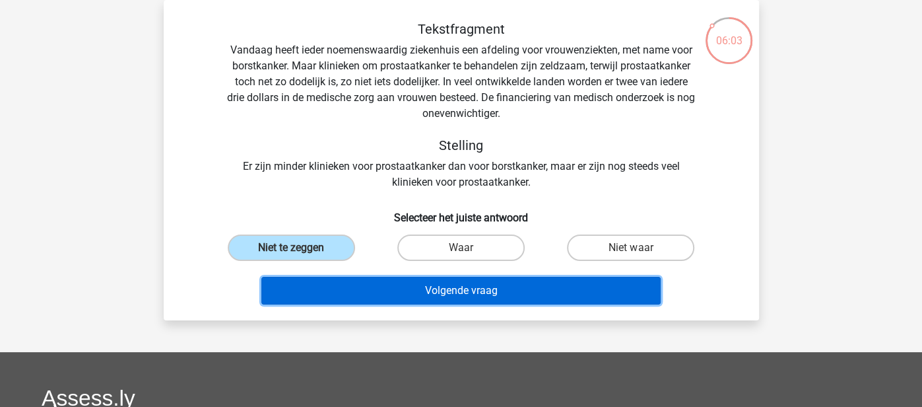
click at [321, 283] on button "Volgende vraag" at bounding box center [460, 291] width 399 height 28
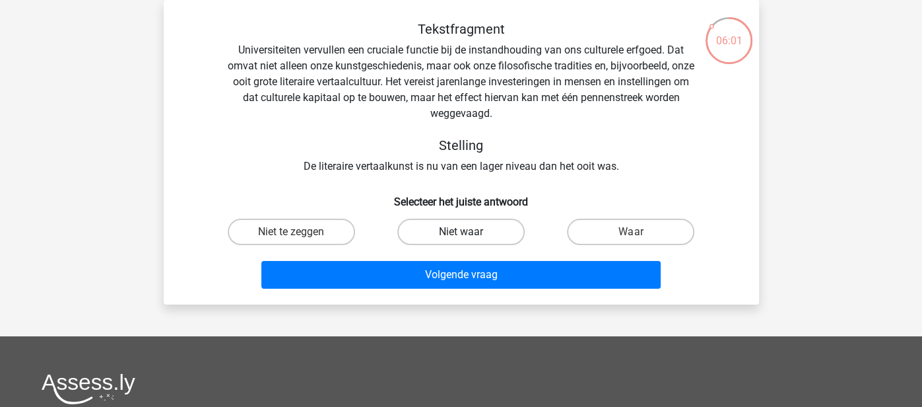
click at [440, 232] on label "Niet waar" at bounding box center [460, 231] width 127 height 26
click at [461, 232] on input "Niet waar" at bounding box center [465, 236] width 9 height 9
radio input "true"
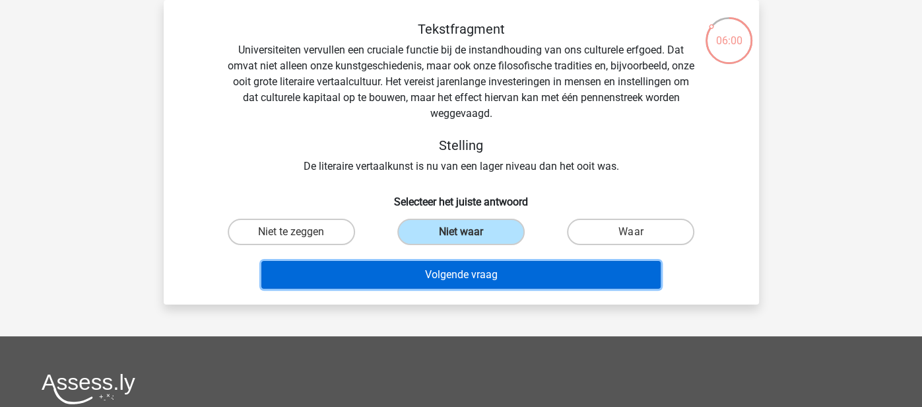
click at [430, 284] on button "Volgende vraag" at bounding box center [460, 275] width 399 height 28
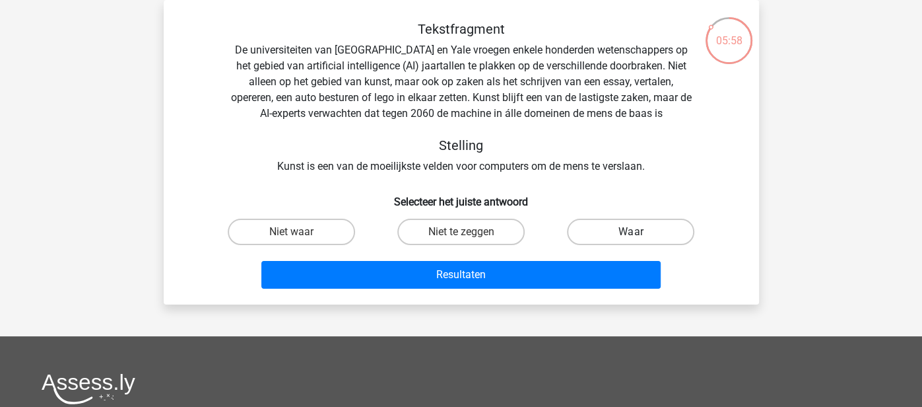
click at [614, 240] on label "Waar" at bounding box center [630, 231] width 127 height 26
click at [631, 240] on input "Waar" at bounding box center [635, 236] width 9 height 9
radio input "true"
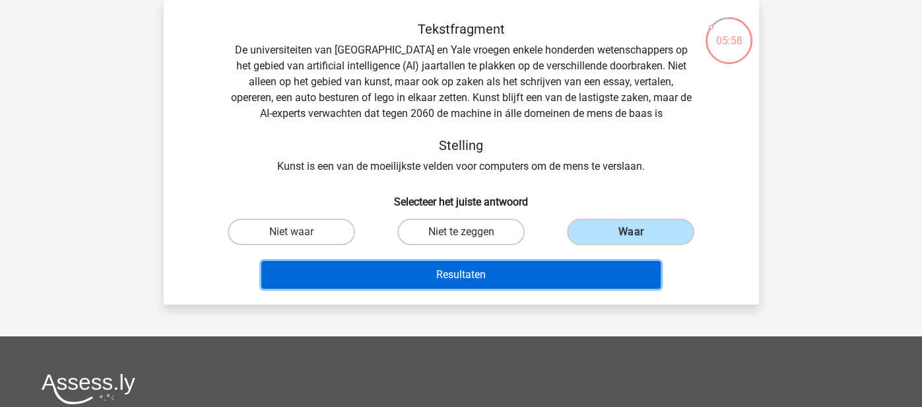
click at [595, 263] on button "Resultaten" at bounding box center [460, 275] width 399 height 28
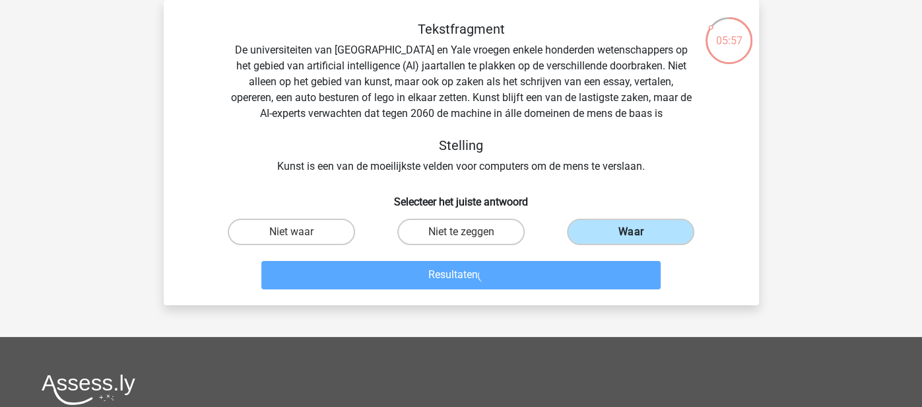
click at [607, 227] on label "Waar" at bounding box center [630, 231] width 127 height 26
click at [631, 232] on input "Waar" at bounding box center [635, 236] width 9 height 9
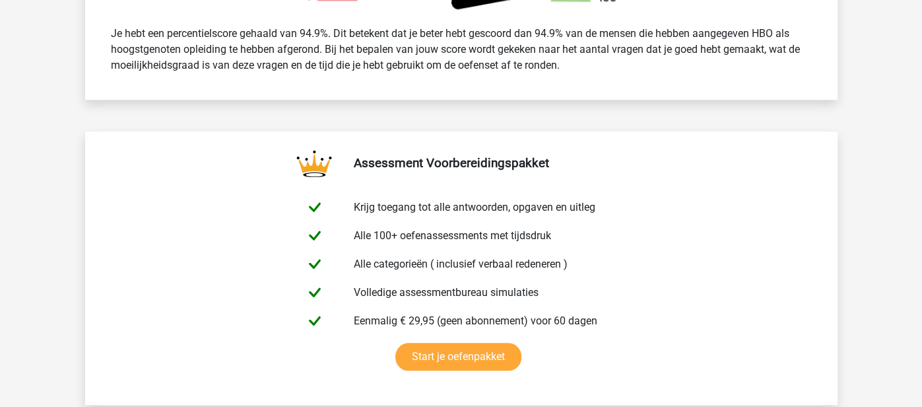
scroll to position [518, 0]
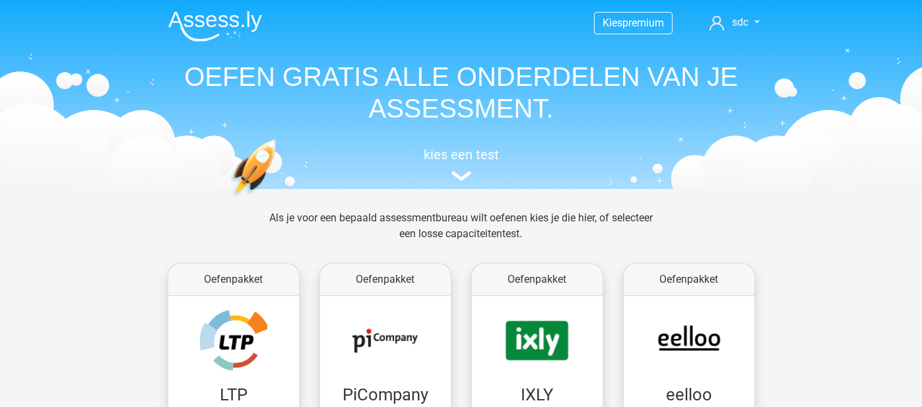
scroll to position [768, 0]
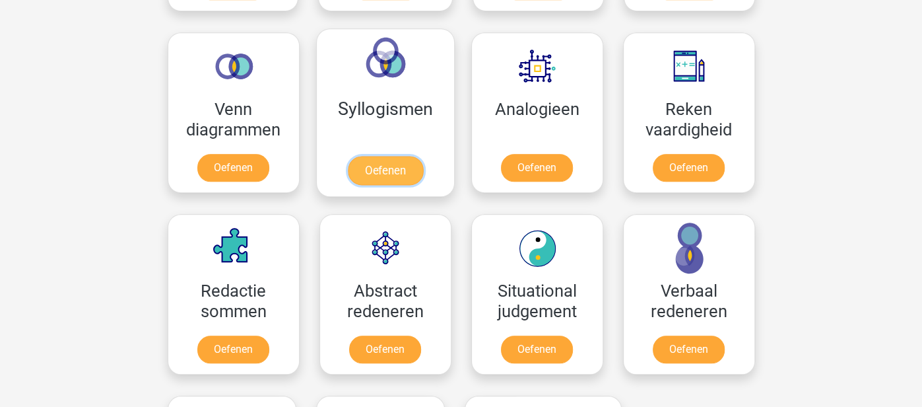
click at [392, 166] on link "Oefenen" at bounding box center [384, 170] width 75 height 29
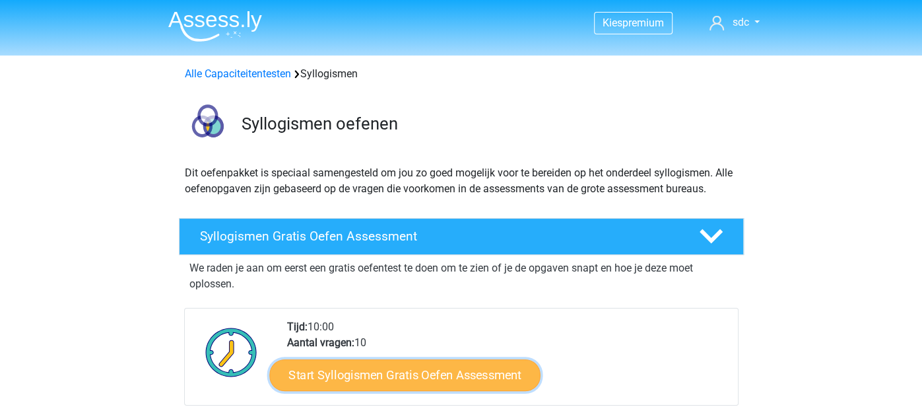
click at [371, 370] on link "Start Syllogismen Gratis Oefen Assessment" at bounding box center [404, 374] width 271 height 32
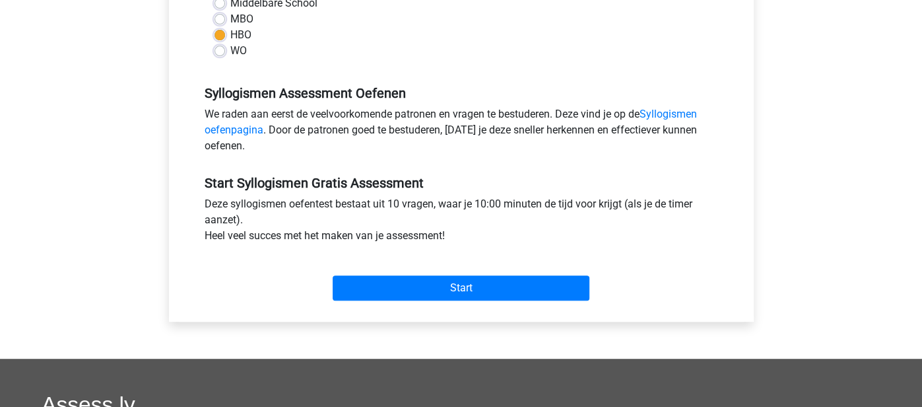
scroll to position [337, 0]
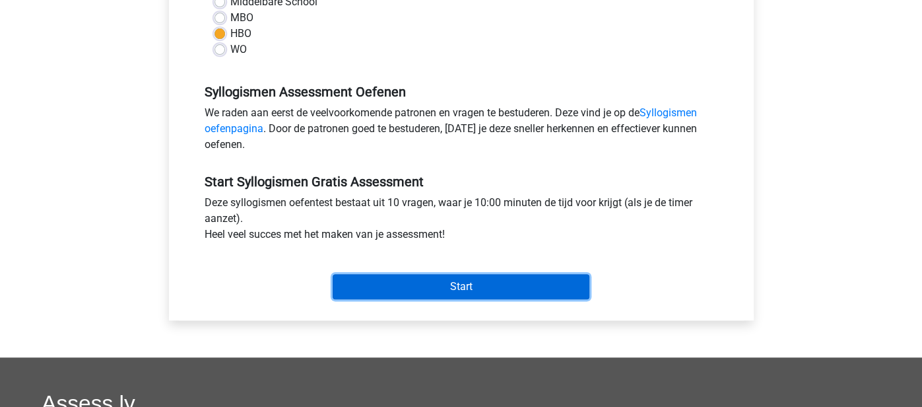
click at [520, 277] on input "Start" at bounding box center [461, 286] width 257 height 25
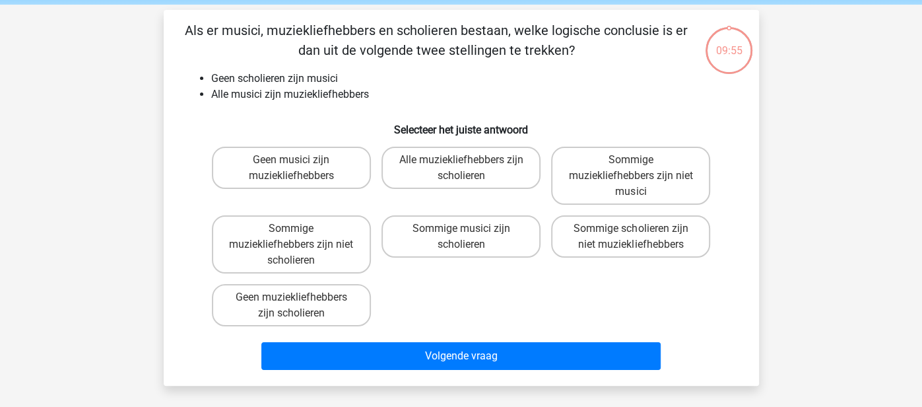
scroll to position [51, 0]
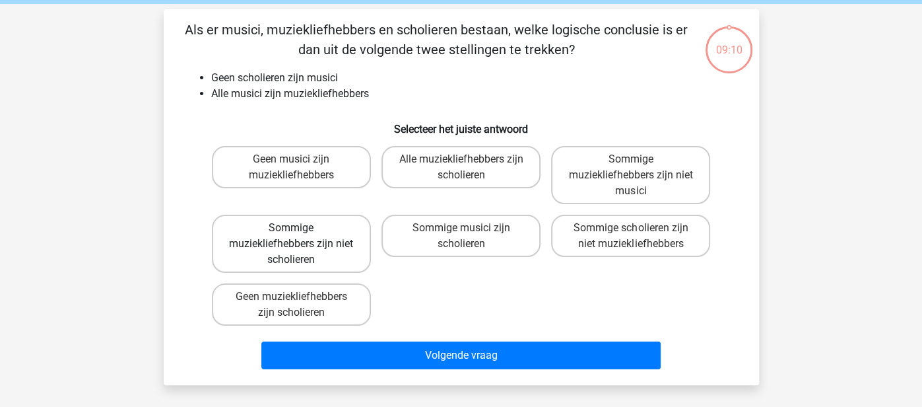
click at [310, 226] on label "Sommige muziekliefhebbers zijn niet scholieren" at bounding box center [291, 244] width 159 height 58
click at [300, 228] on input "Sommige muziekliefhebbers zijn niet scholieren" at bounding box center [295, 232] width 9 height 9
radio input "true"
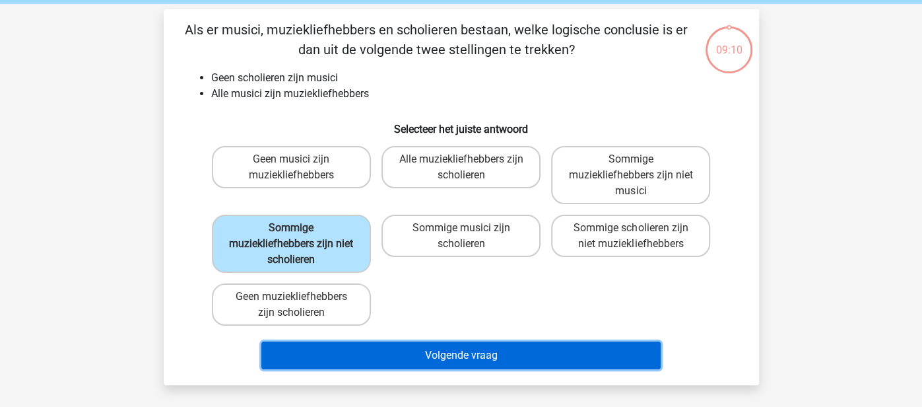
click at [360, 347] on button "Volgende vraag" at bounding box center [460, 355] width 399 height 28
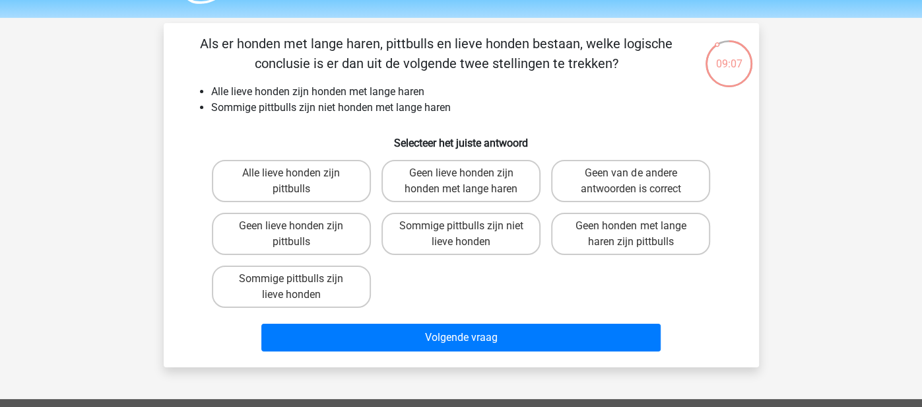
scroll to position [36, 0]
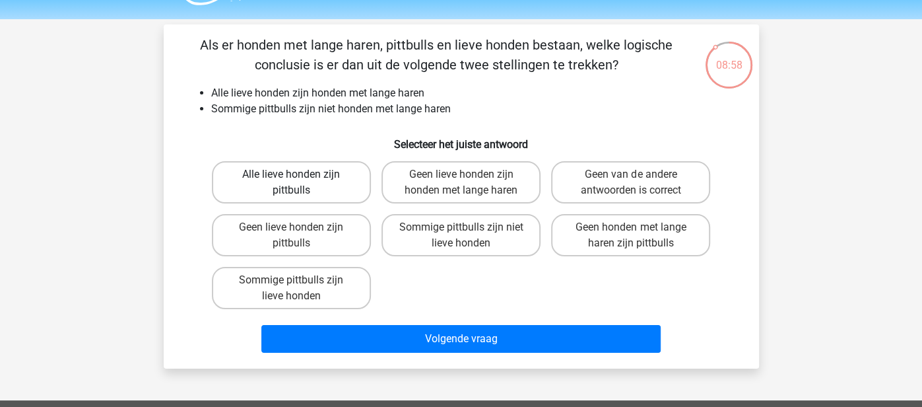
click at [362, 189] on label "Alle lieve honden zijn pittbulls" at bounding box center [291, 182] width 159 height 42
click at [300, 183] on input "Alle lieve honden zijn pittbulls" at bounding box center [295, 178] width 9 height 9
radio input "true"
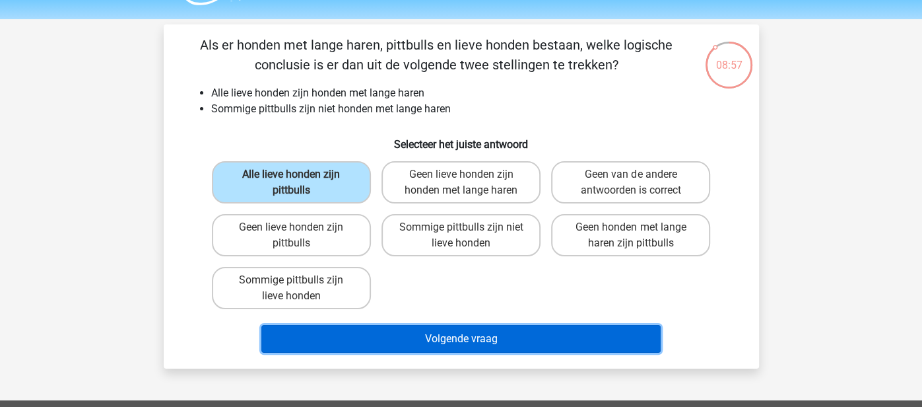
click at [362, 326] on button "Volgende vraag" at bounding box center [460, 339] width 399 height 28
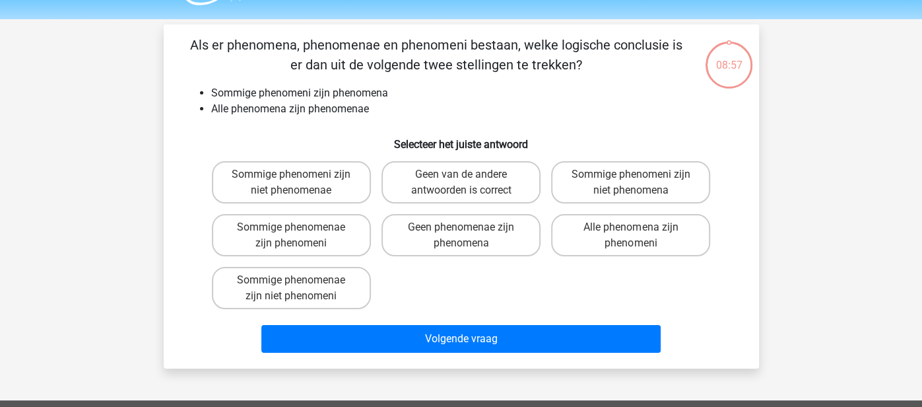
scroll to position [61, 0]
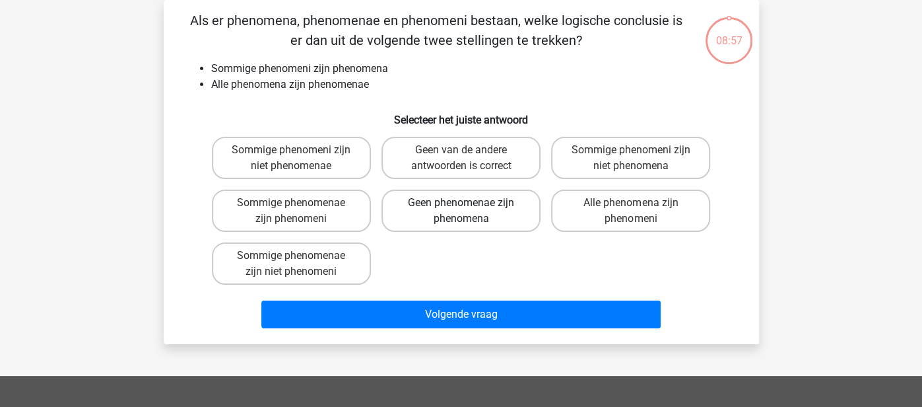
click at [463, 220] on label "Geen phenomenae zijn phenomena" at bounding box center [460, 210] width 159 height 42
click at [463, 211] on input "Geen phenomenae zijn phenomena" at bounding box center [465, 207] width 9 height 9
radio input "true"
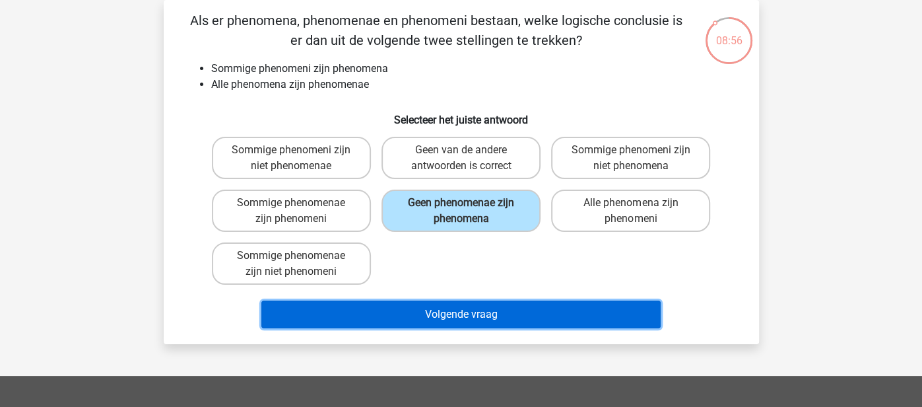
click at [418, 303] on button "Volgende vraag" at bounding box center [460, 314] width 399 height 28
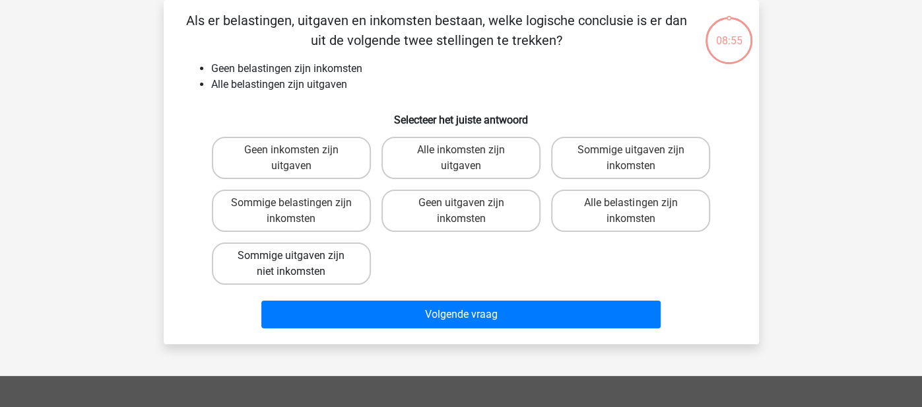
click at [341, 257] on label "Sommige uitgaven zijn niet inkomsten" at bounding box center [291, 263] width 159 height 42
click at [300, 257] on input "Sommige uitgaven zijn niet inkomsten" at bounding box center [295, 259] width 9 height 9
radio input "true"
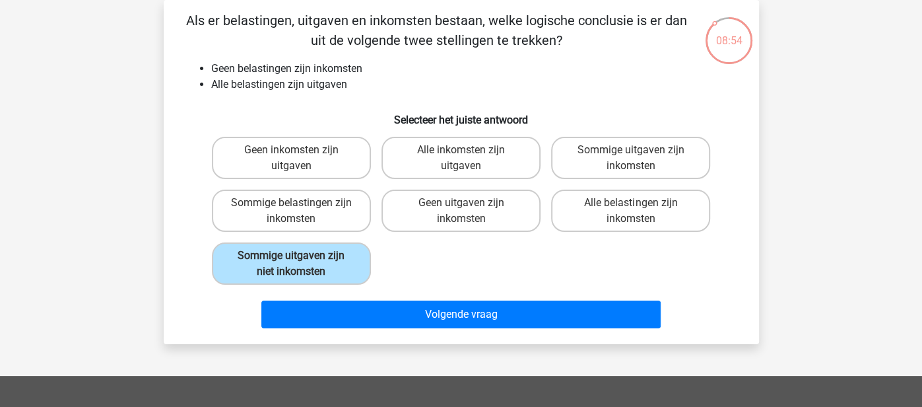
click at [335, 297] on div "Volgende vraag" at bounding box center [461, 312] width 553 height 44
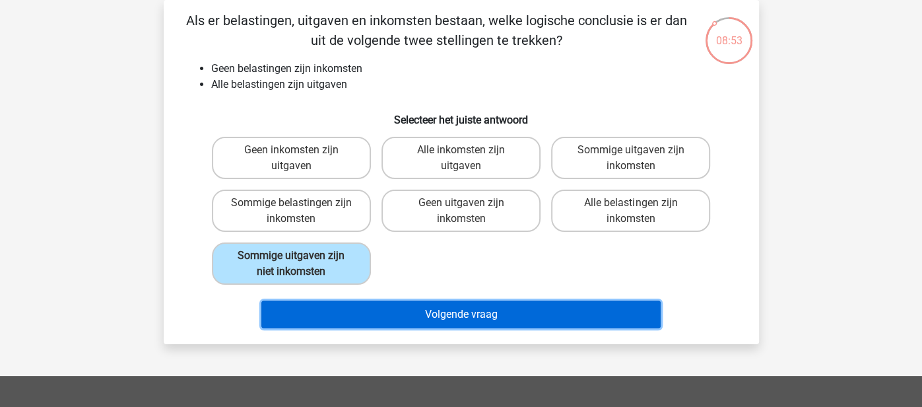
click at [335, 306] on button "Volgende vraag" at bounding box center [460, 314] width 399 height 28
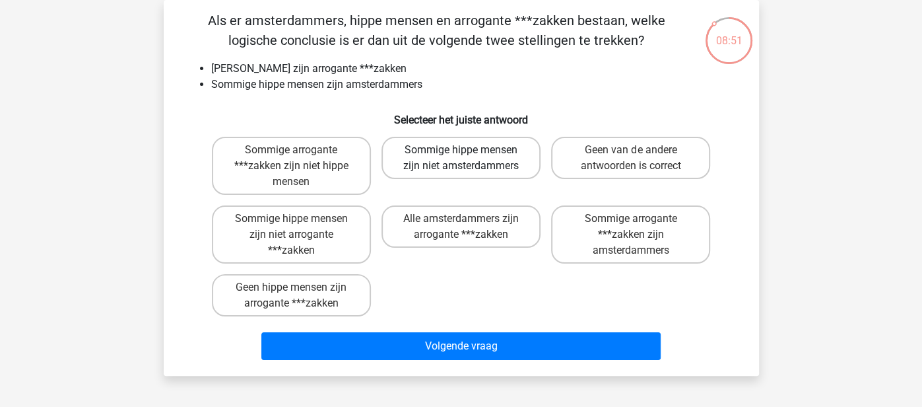
click at [479, 172] on label "Sommige hippe mensen zijn niet amsterdammers" at bounding box center [460, 158] width 159 height 42
click at [469, 158] on input "Sommige hippe mensen zijn niet amsterdammers" at bounding box center [465, 154] width 9 height 9
radio input "true"
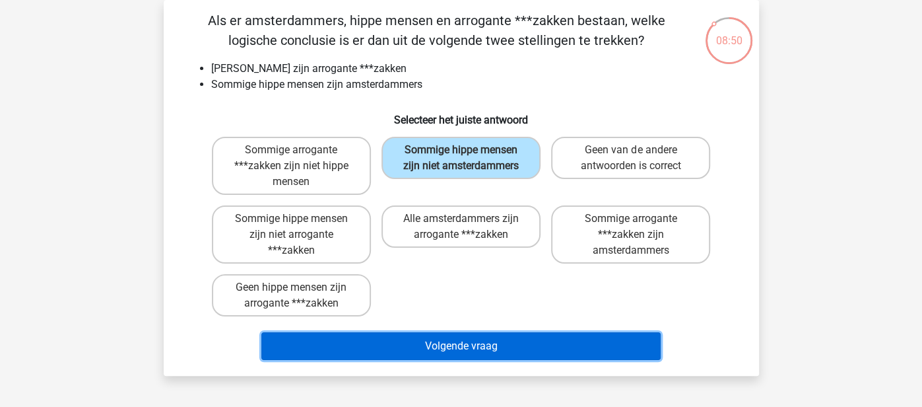
click at [359, 341] on button "Volgende vraag" at bounding box center [460, 346] width 399 height 28
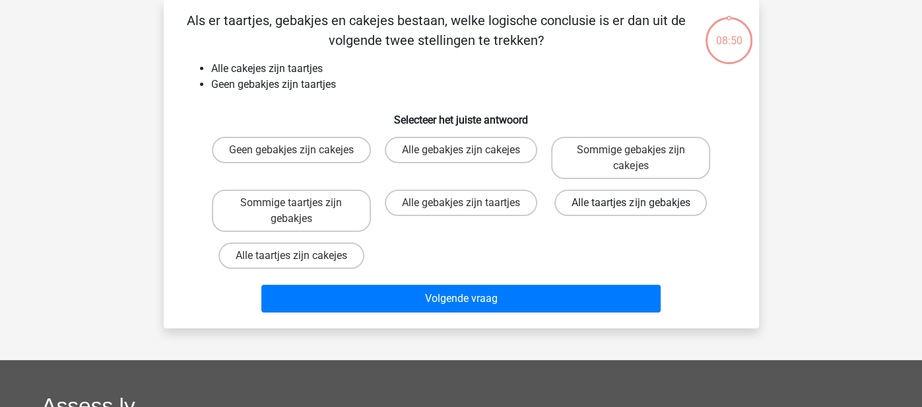
click at [605, 204] on label "Alle taartjes zijn gebakjes" at bounding box center [630, 202] width 152 height 26
click at [631, 204] on input "Alle taartjes zijn gebakjes" at bounding box center [635, 207] width 9 height 9
radio input "true"
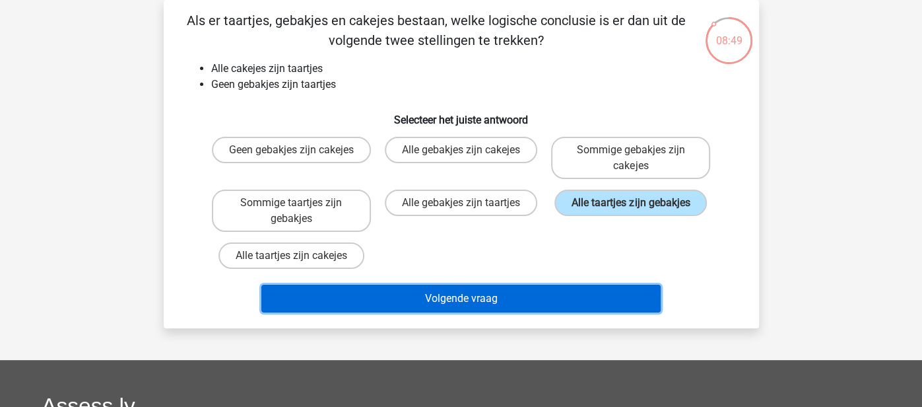
click at [527, 296] on button "Volgende vraag" at bounding box center [460, 298] width 399 height 28
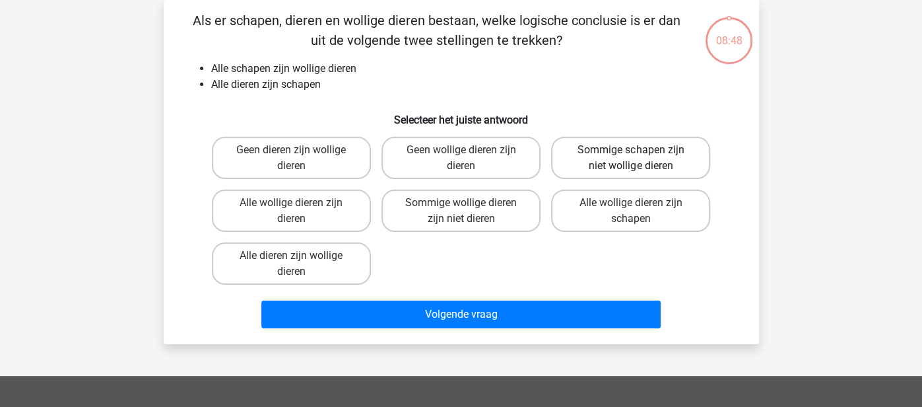
click at [619, 172] on label "Sommige schapen zijn niet wollige dieren" at bounding box center [630, 158] width 159 height 42
click at [631, 158] on input "Sommige schapen zijn niet wollige dieren" at bounding box center [635, 154] width 9 height 9
radio input "true"
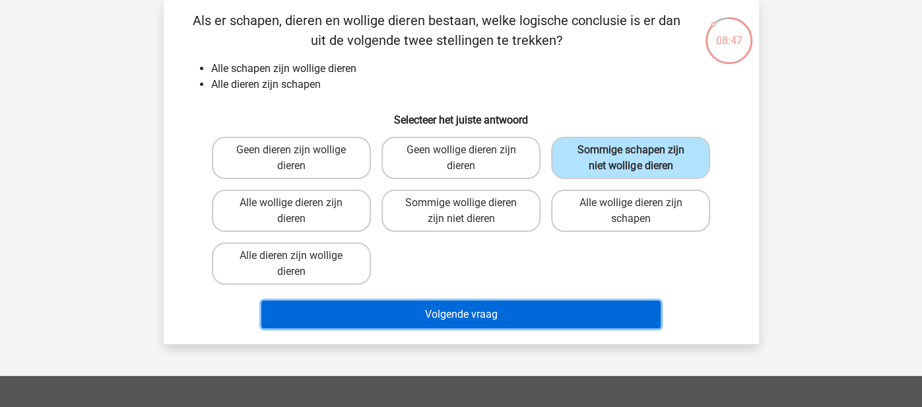
click at [506, 303] on button "Volgende vraag" at bounding box center [460, 314] width 399 height 28
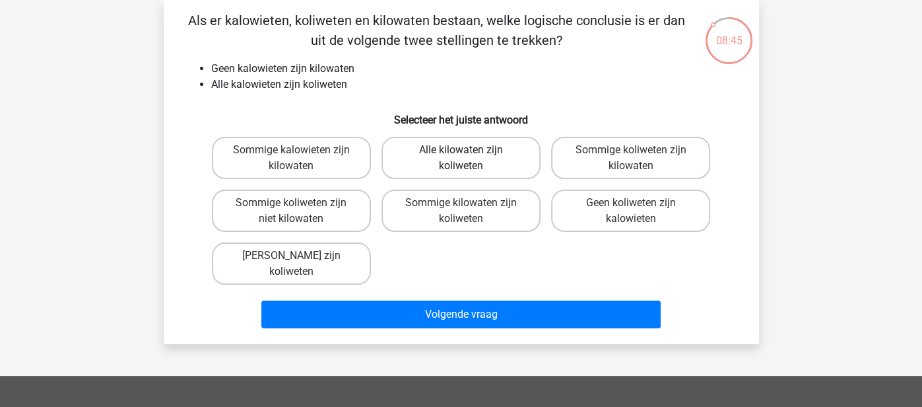
click at [494, 172] on label "Alle kilowaten zijn koliweten" at bounding box center [460, 158] width 159 height 42
click at [469, 158] on input "Alle kilowaten zijn koliweten" at bounding box center [465, 154] width 9 height 9
radio input "true"
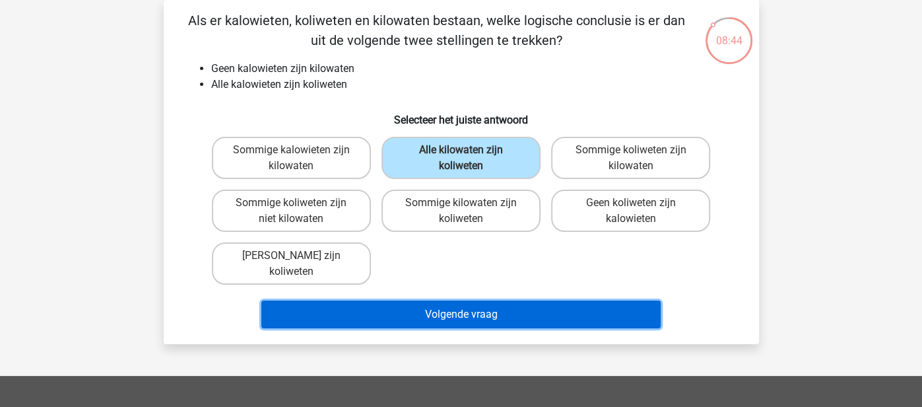
click at [451, 306] on button "Volgende vraag" at bounding box center [460, 314] width 399 height 28
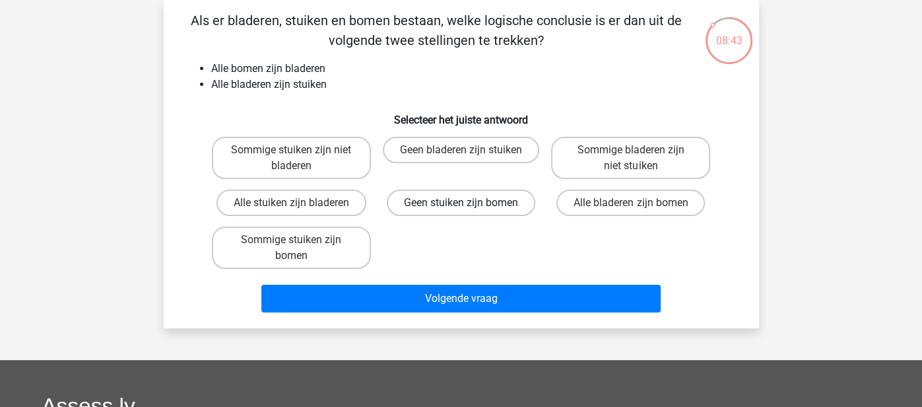
click at [415, 209] on label "Geen stuiken zijn bomen" at bounding box center [461, 202] width 149 height 26
click at [461, 209] on input "Geen stuiken zijn bomen" at bounding box center [465, 207] width 9 height 9
radio input "true"
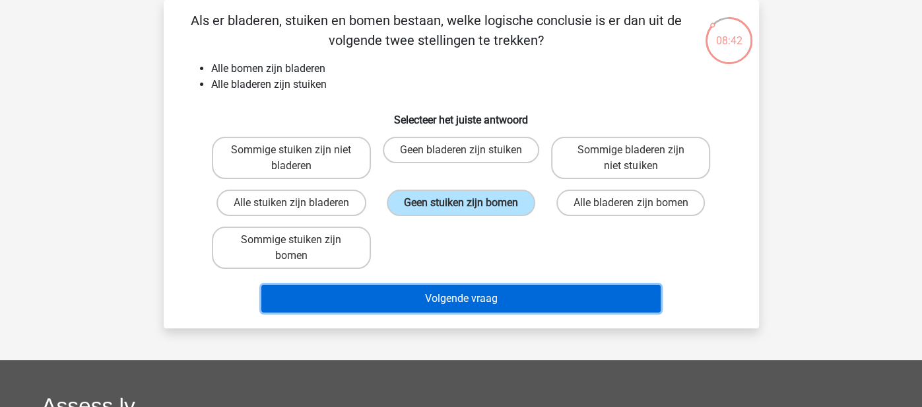
click at [376, 288] on button "Volgende vraag" at bounding box center [460, 298] width 399 height 28
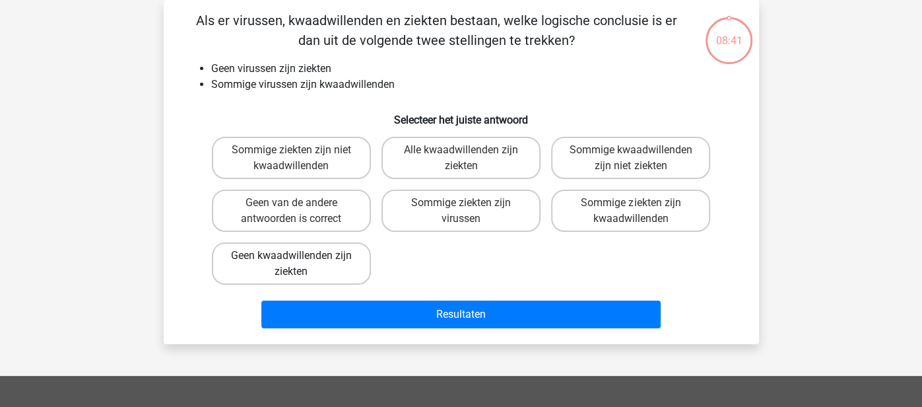
click at [311, 261] on label "Geen kwaadwillenden zijn ziekten" at bounding box center [291, 263] width 159 height 42
click at [300, 261] on input "Geen kwaadwillenden zijn ziekten" at bounding box center [295, 259] width 9 height 9
radio input "true"
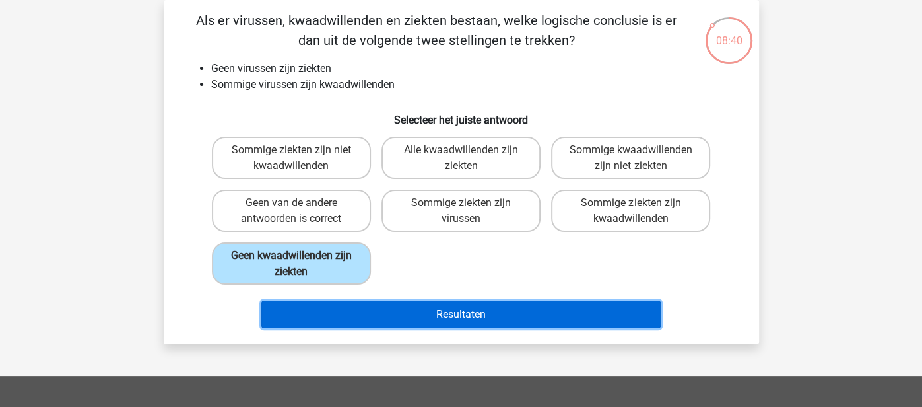
click at [333, 302] on button "Resultaten" at bounding box center [460, 314] width 399 height 28
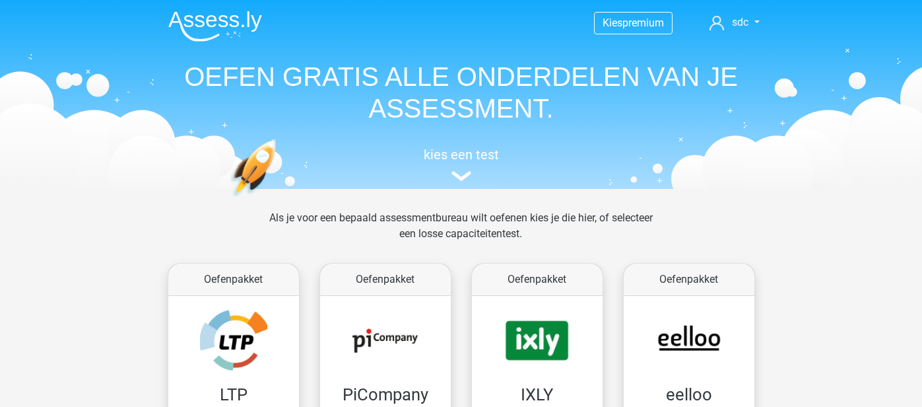
scroll to position [768, 0]
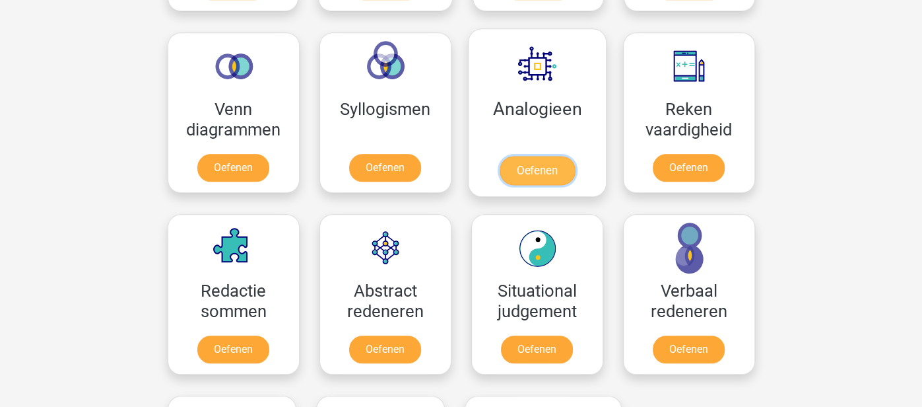
click at [545, 163] on link "Oefenen" at bounding box center [536, 170] width 75 height 29
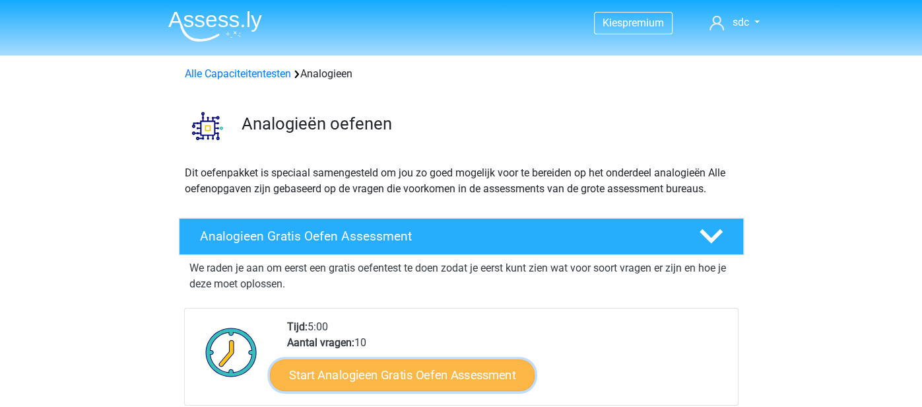
click at [358, 372] on link "Start Analogieen Gratis Oefen Assessment" at bounding box center [402, 374] width 265 height 32
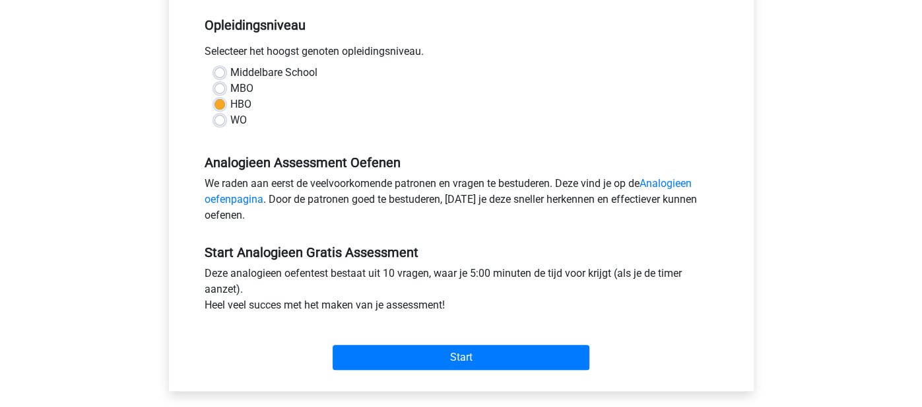
scroll to position [282, 0]
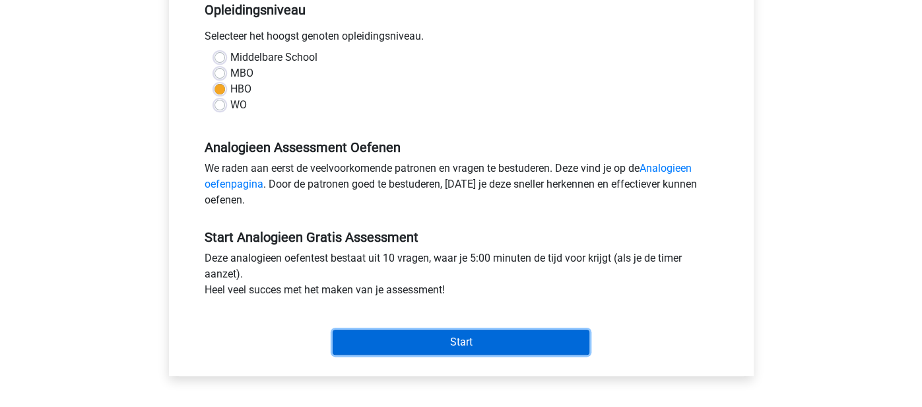
click at [437, 337] on input "Start" at bounding box center [461, 341] width 257 height 25
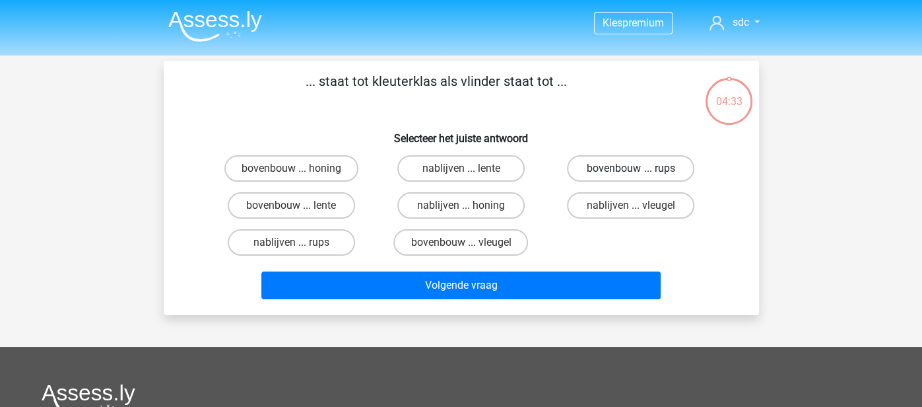
click at [593, 162] on label "bovenbouw ... rups" at bounding box center [630, 168] width 127 height 26
click at [631, 168] on input "bovenbouw ... rups" at bounding box center [635, 172] width 9 height 9
radio input "true"
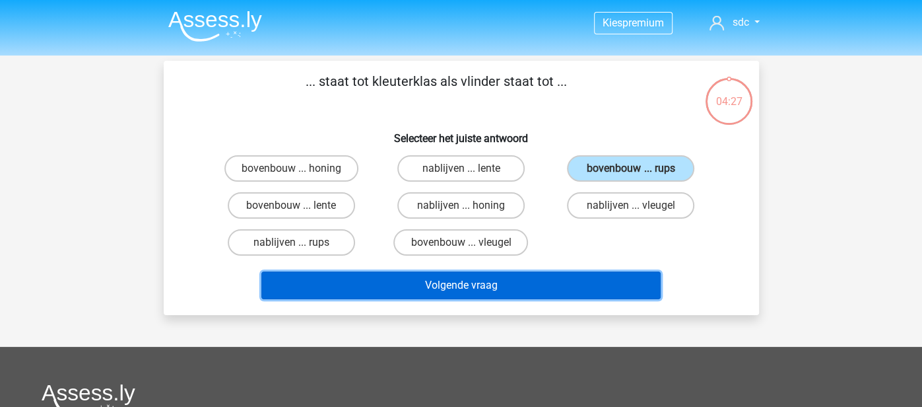
click at [529, 275] on button "Volgende vraag" at bounding box center [460, 285] width 399 height 28
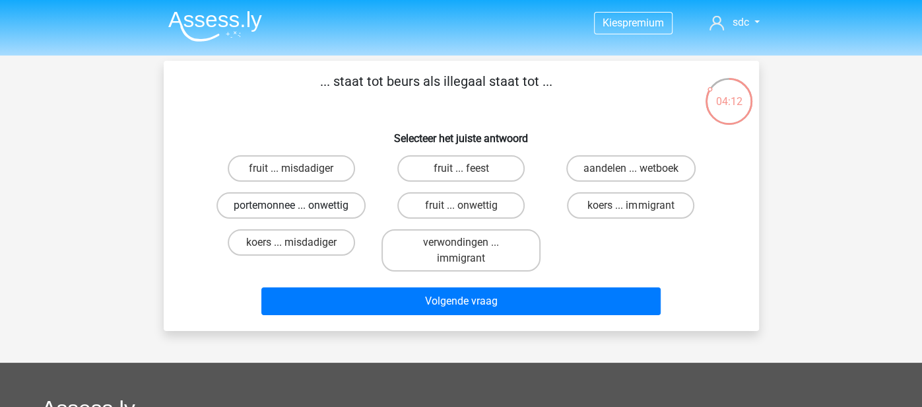
click at [350, 199] on label "portemonnee ... onwettig" at bounding box center [290, 205] width 149 height 26
click at [300, 205] on input "portemonnee ... onwettig" at bounding box center [295, 209] width 9 height 9
radio input "true"
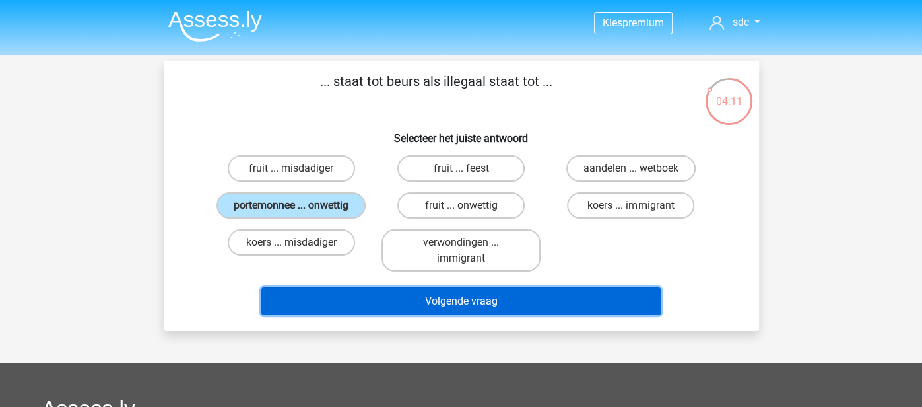
click at [451, 288] on button "Volgende vraag" at bounding box center [460, 301] width 399 height 28
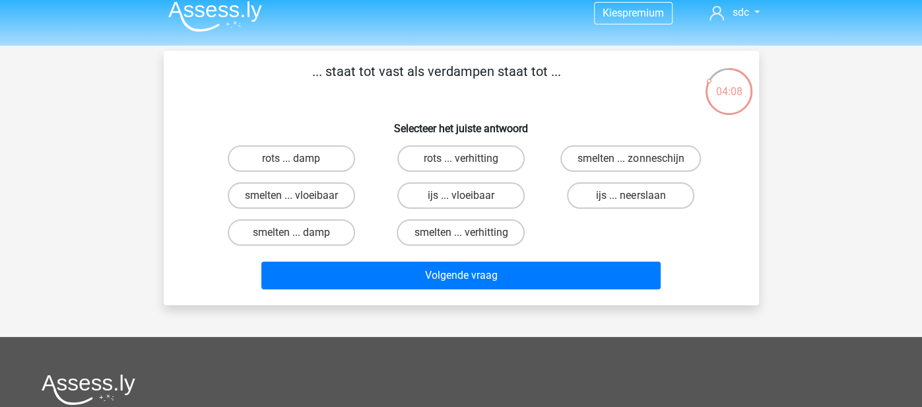
scroll to position [9, 0]
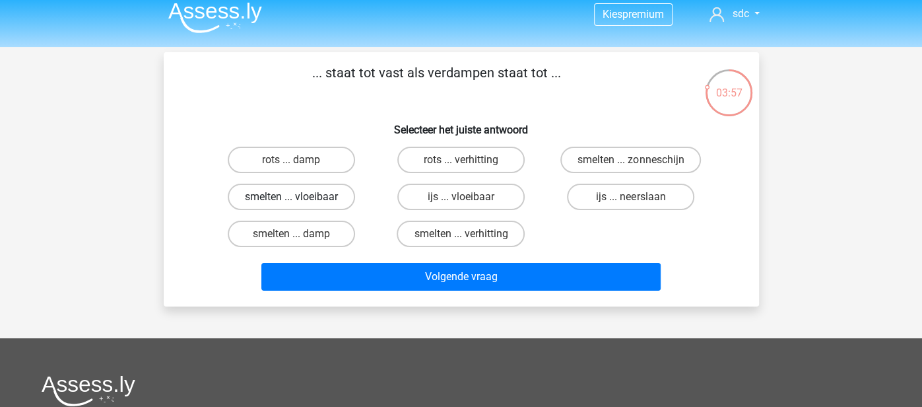
click at [334, 196] on label "smelten ... vloeibaar" at bounding box center [291, 196] width 127 height 26
click at [300, 197] on input "smelten ... vloeibaar" at bounding box center [295, 201] width 9 height 9
radio input "true"
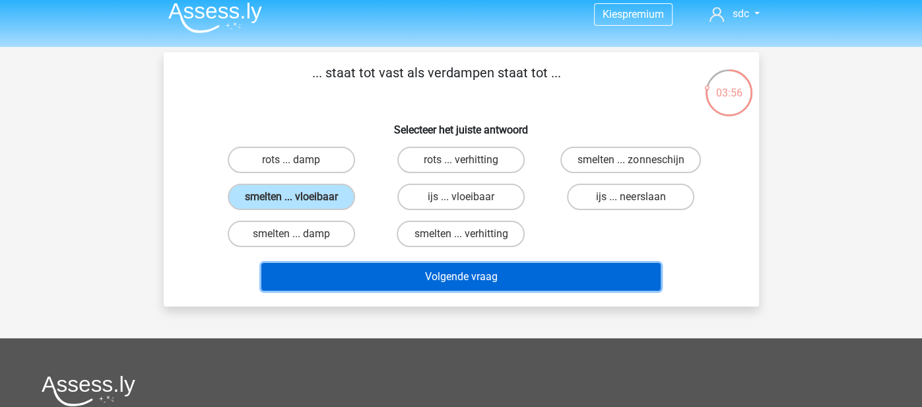
click at [328, 265] on button "Volgende vraag" at bounding box center [460, 277] width 399 height 28
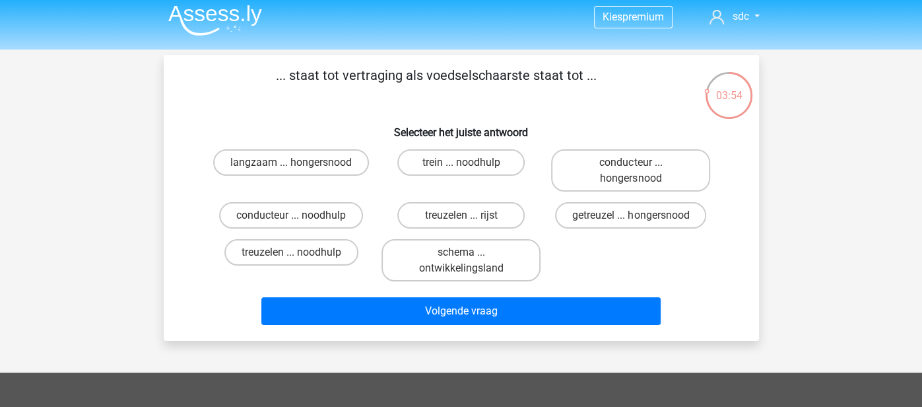
scroll to position [3, 0]
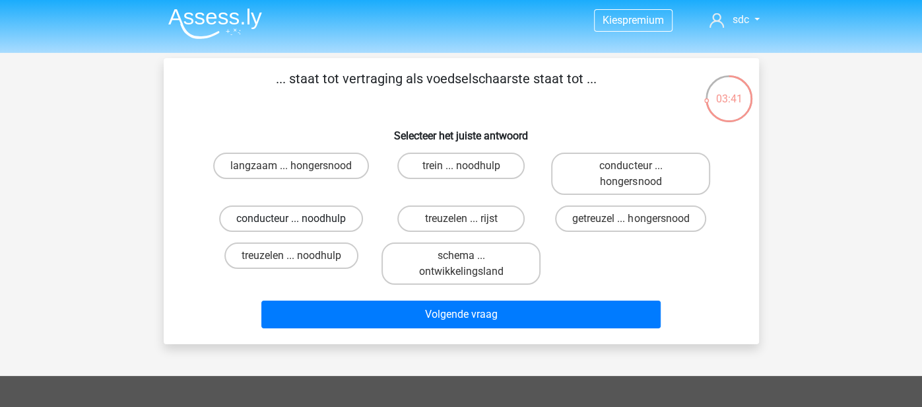
click at [348, 215] on label "conducteur ... noodhulp" at bounding box center [291, 218] width 144 height 26
click at [300, 218] on input "conducteur ... noodhulp" at bounding box center [295, 222] width 9 height 9
radio input "true"
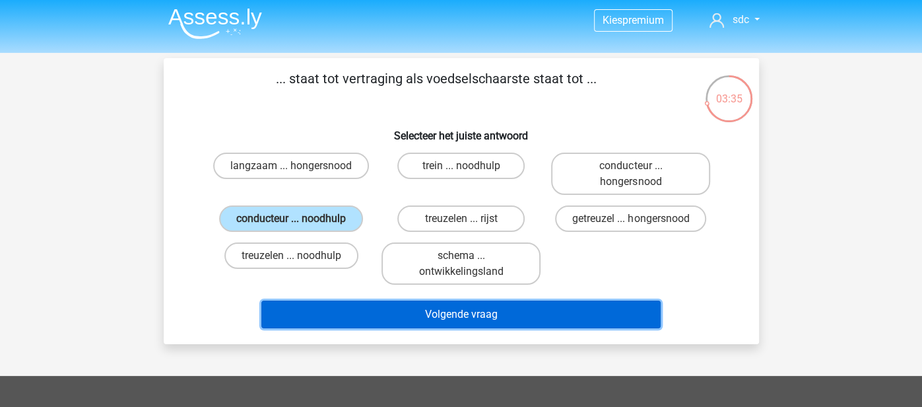
click at [422, 314] on button "Volgende vraag" at bounding box center [460, 314] width 399 height 28
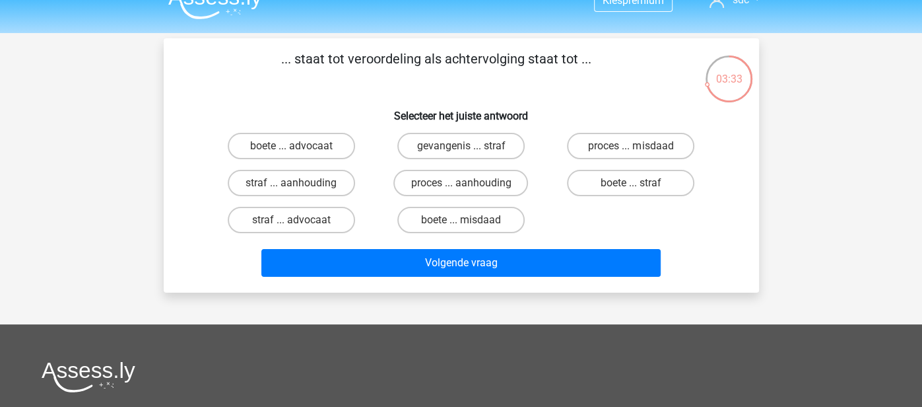
scroll to position [20, 0]
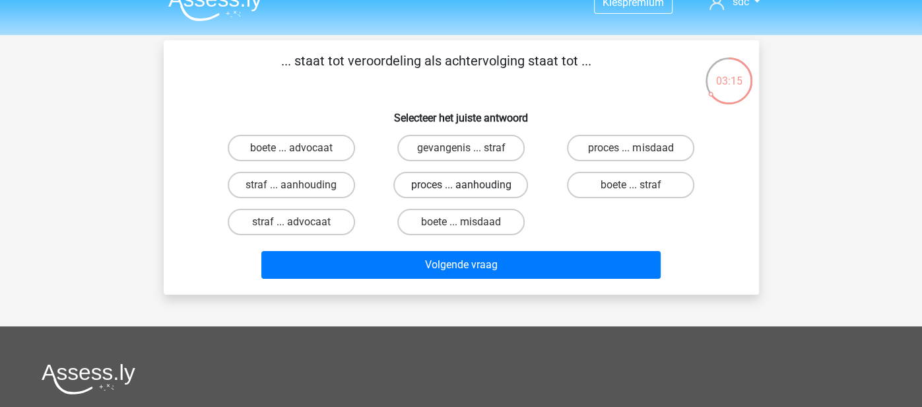
click at [420, 182] on label "proces ... aanhouding" at bounding box center [460, 185] width 135 height 26
click at [461, 185] on input "proces ... aanhouding" at bounding box center [465, 189] width 9 height 9
radio input "true"
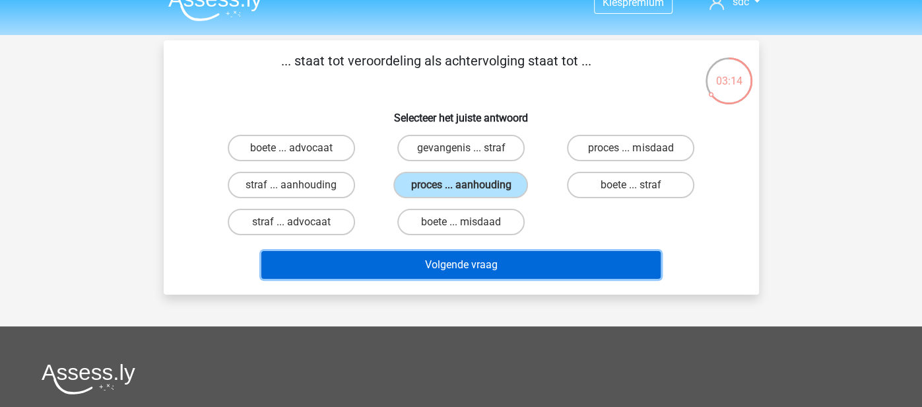
click at [395, 257] on button "Volgende vraag" at bounding box center [460, 265] width 399 height 28
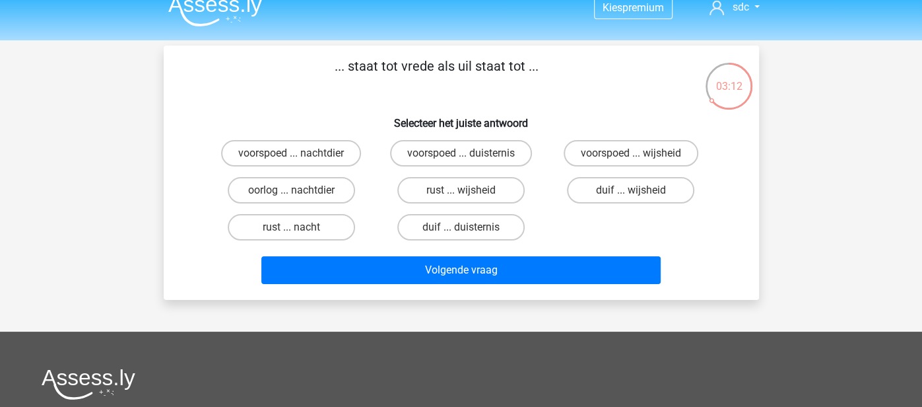
scroll to position [14, 0]
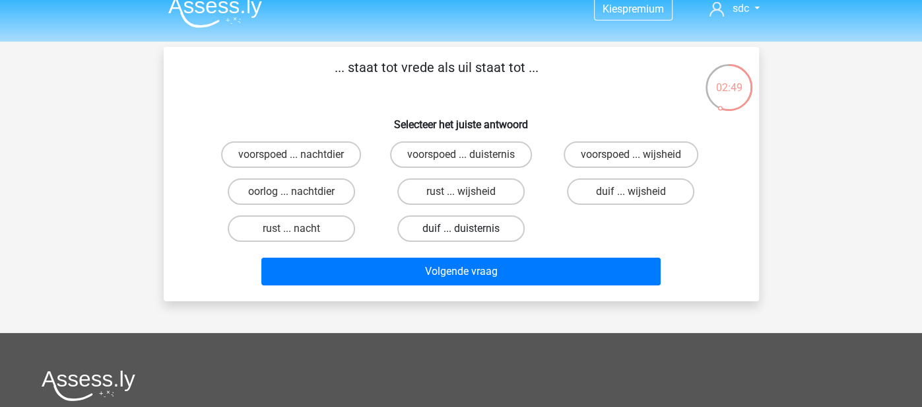
click at [418, 228] on label "duif ... duisternis" at bounding box center [460, 228] width 127 height 26
click at [461, 228] on input "duif ... duisternis" at bounding box center [465, 232] width 9 height 9
radio input "true"
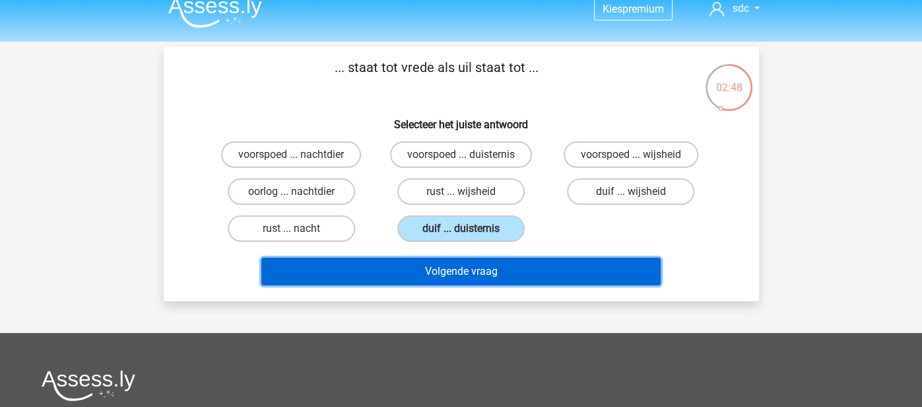
click at [404, 261] on button "Volgende vraag" at bounding box center [460, 271] width 399 height 28
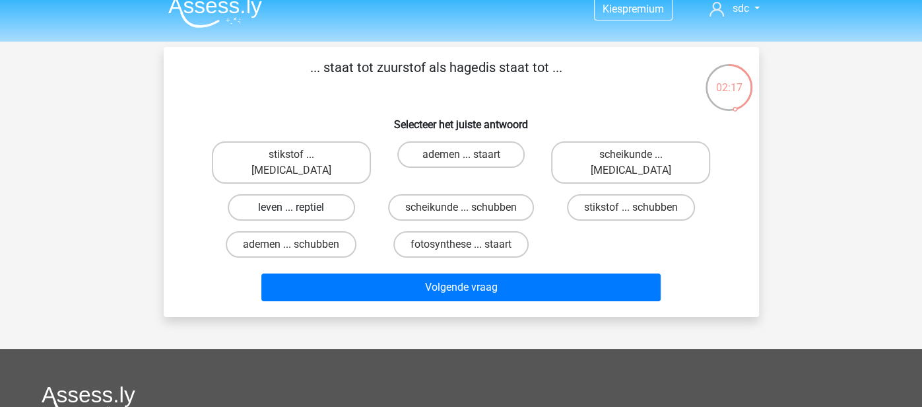
click at [337, 194] on label "leven ... reptiel" at bounding box center [291, 207] width 127 height 26
click at [300, 207] on input "leven ... reptiel" at bounding box center [295, 211] width 9 height 9
radio input "true"
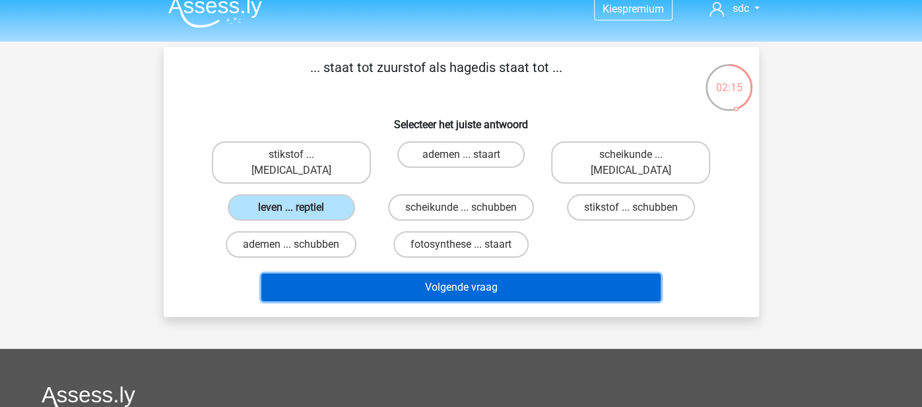
click at [303, 273] on button "Volgende vraag" at bounding box center [460, 287] width 399 height 28
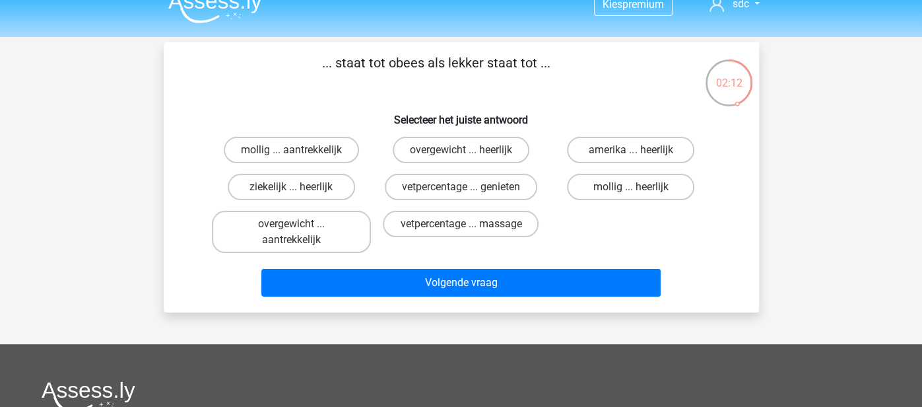
scroll to position [15, 0]
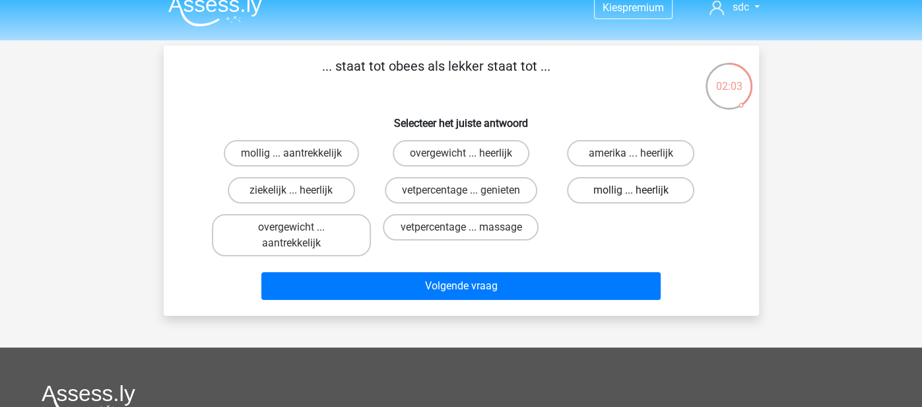
click at [607, 189] on label "mollig ... heerlijk" at bounding box center [630, 190] width 127 height 26
click at [631, 190] on input "mollig ... heerlijk" at bounding box center [635, 194] width 9 height 9
radio input "true"
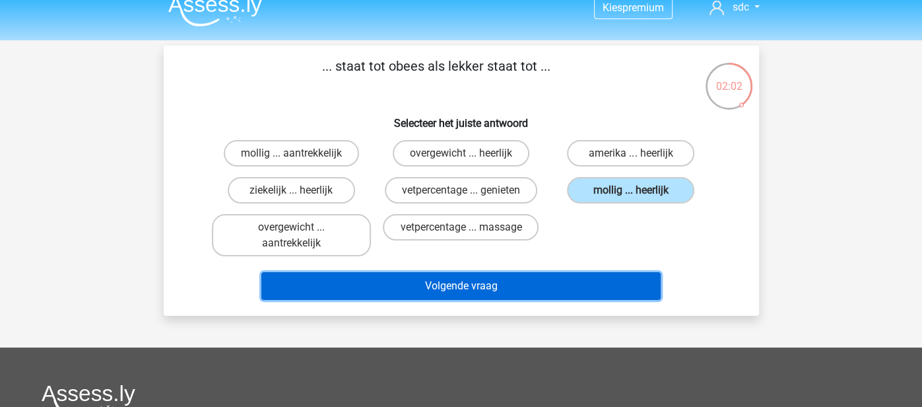
click at [532, 291] on button "Volgende vraag" at bounding box center [460, 286] width 399 height 28
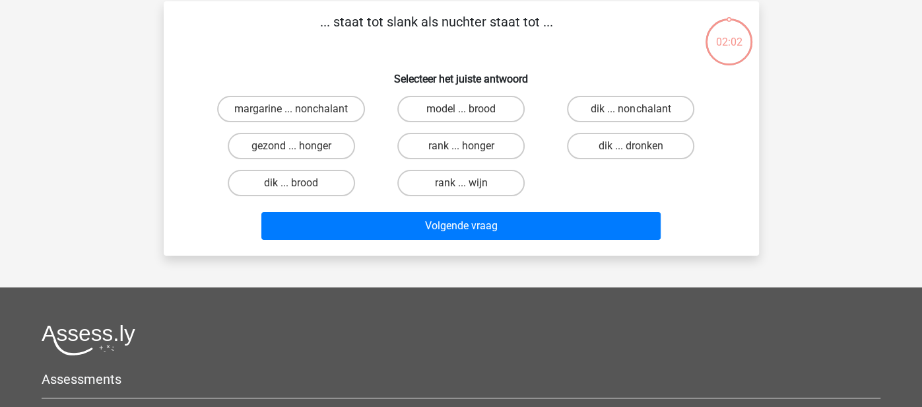
scroll to position [61, 0]
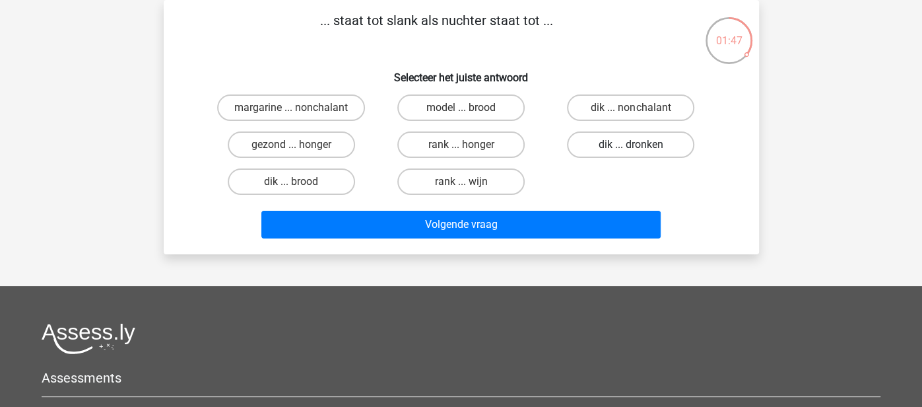
click at [620, 139] on label "dik ... dronken" at bounding box center [630, 144] width 127 height 26
click at [631, 145] on input "dik ... dronken" at bounding box center [635, 149] width 9 height 9
radio input "true"
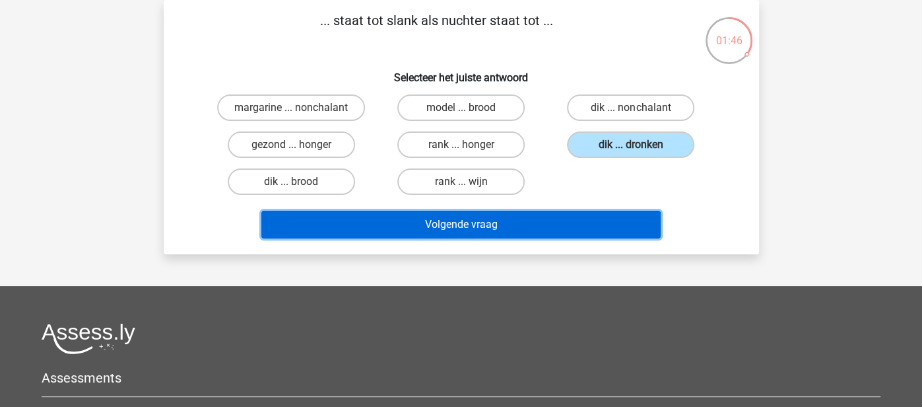
click at [558, 214] on button "Volgende vraag" at bounding box center [460, 225] width 399 height 28
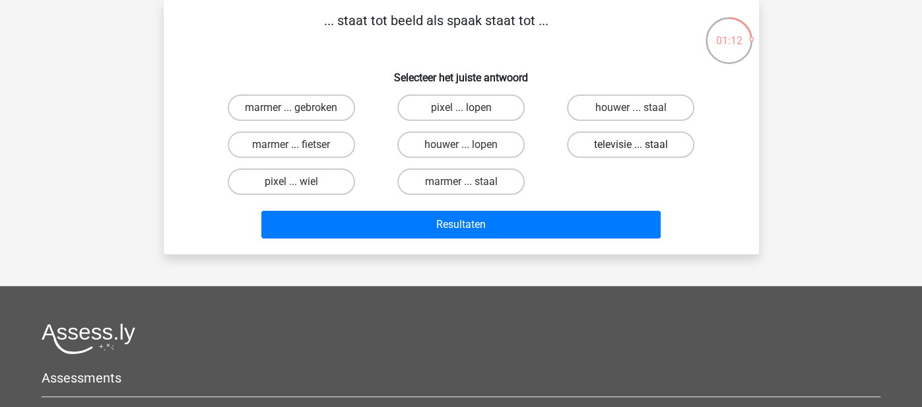
click at [579, 147] on label "televisie ... staal" at bounding box center [630, 144] width 127 height 26
click at [631, 147] on input "televisie ... staal" at bounding box center [635, 149] width 9 height 9
radio input "true"
click at [579, 147] on label "televisie ... staal" at bounding box center [630, 144] width 127 height 26
click at [631, 147] on input "televisie ... staal" at bounding box center [635, 149] width 9 height 9
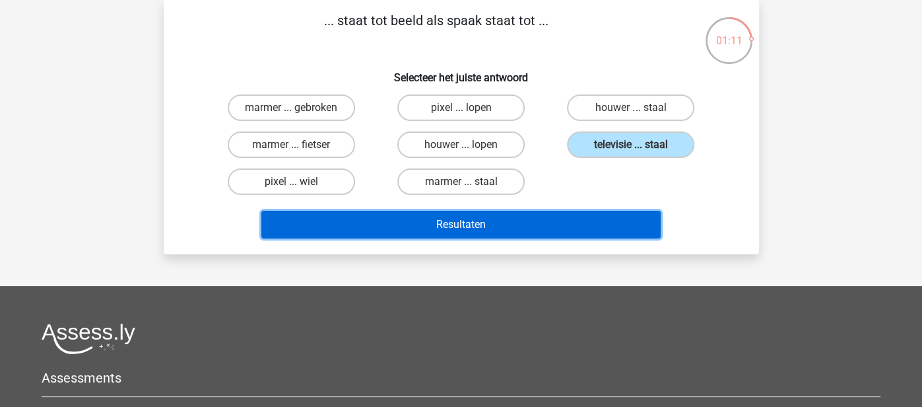
click at [525, 216] on button "Resultaten" at bounding box center [460, 225] width 399 height 28
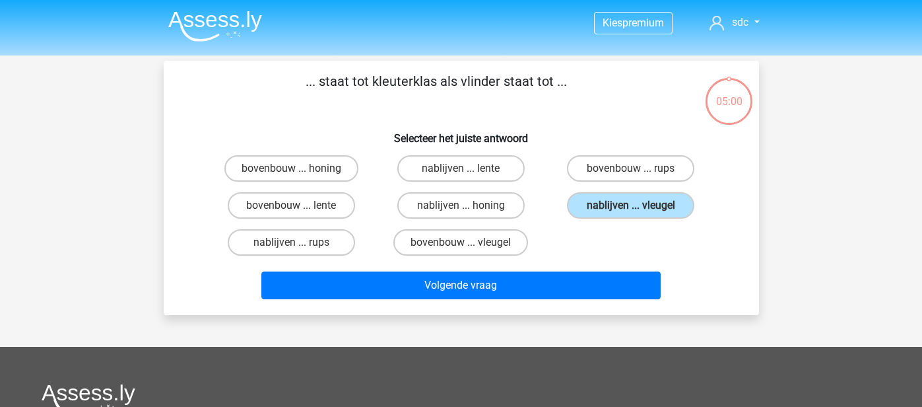
scroll to position [61, 0]
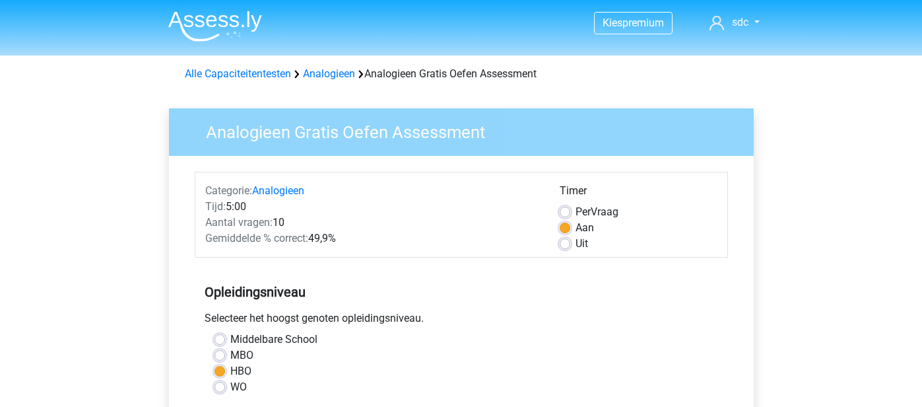
scroll to position [282, 0]
